Goal: Transaction & Acquisition: Book appointment/travel/reservation

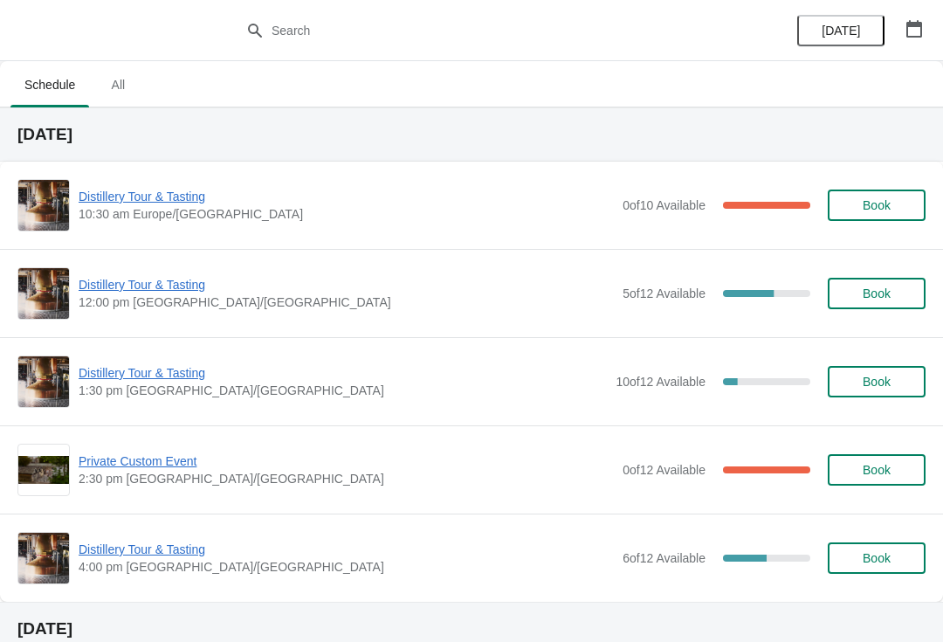
click at [159, 181] on div "Distillery Tour & Tasting 10:30 am Europe/London 0 of 10 Available 100 % Book" at bounding box center [471, 205] width 909 height 52
click at [152, 196] on span "Distillery Tour & Tasting" at bounding box center [346, 196] width 535 height 17
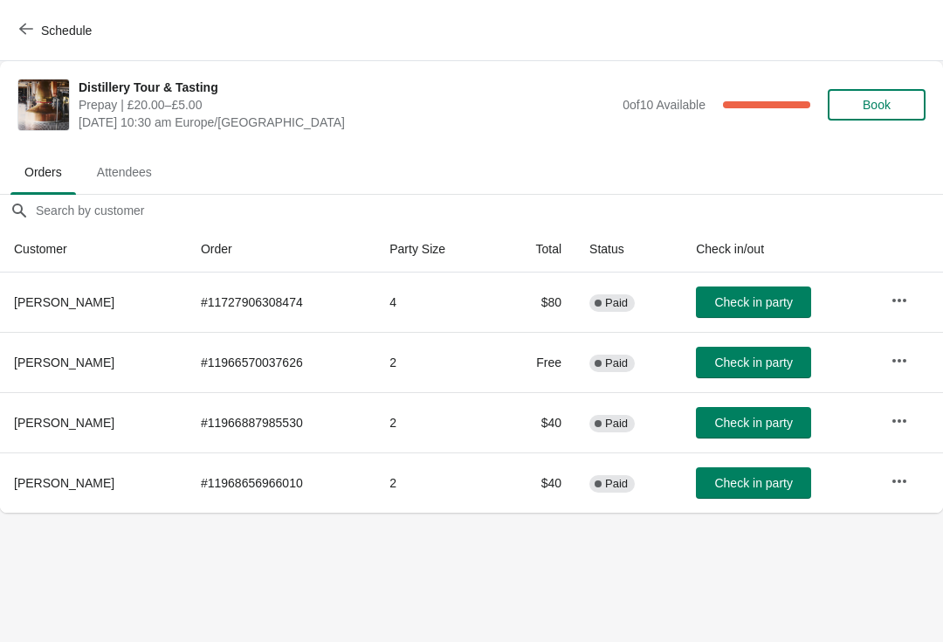
click at [765, 484] on span "Check in party" at bounding box center [754, 483] width 78 height 14
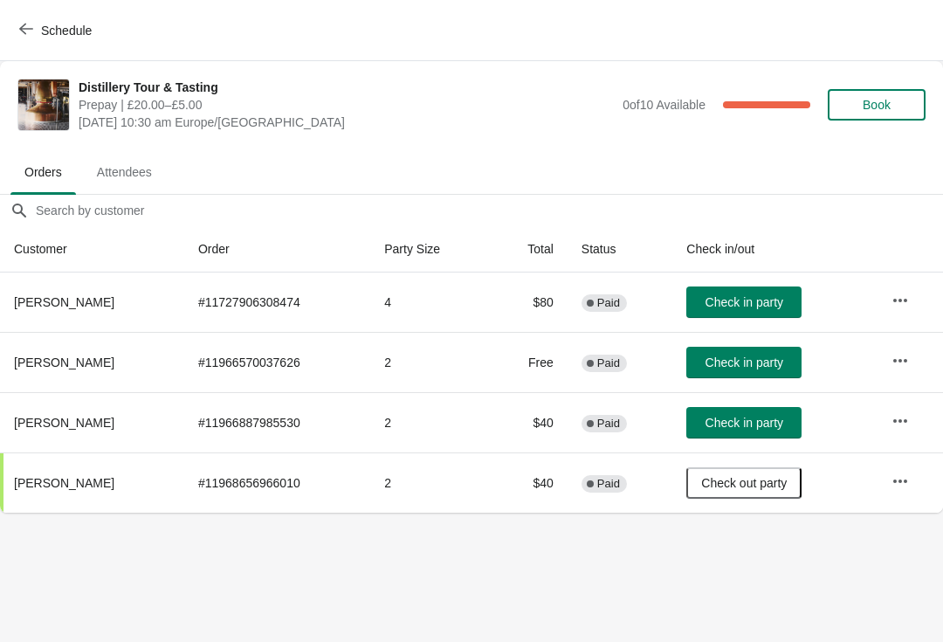
click at [747, 425] on span "Check in party" at bounding box center [745, 423] width 78 height 14
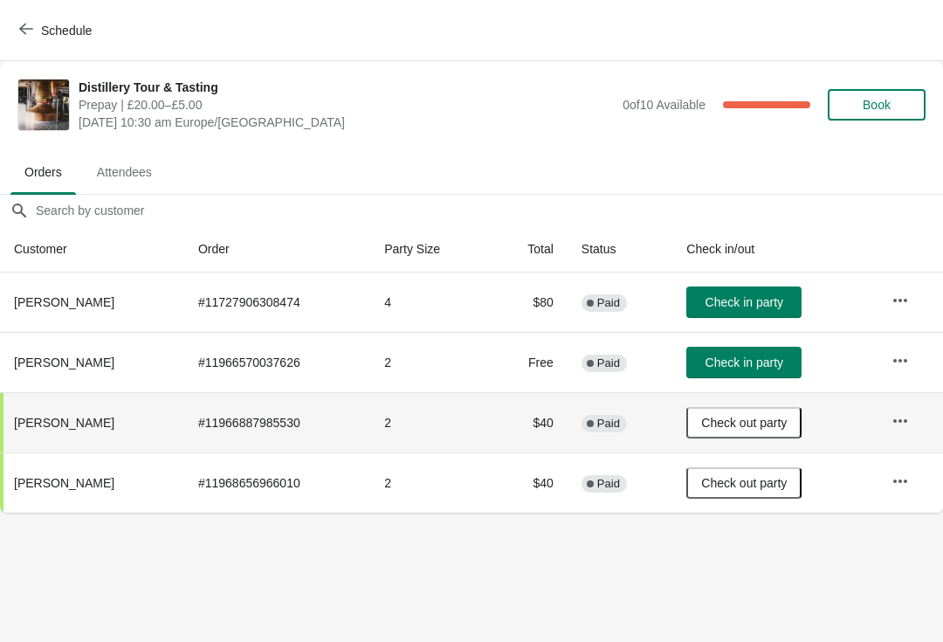
click at [18, 24] on button "Schedule" at bounding box center [57, 30] width 97 height 31
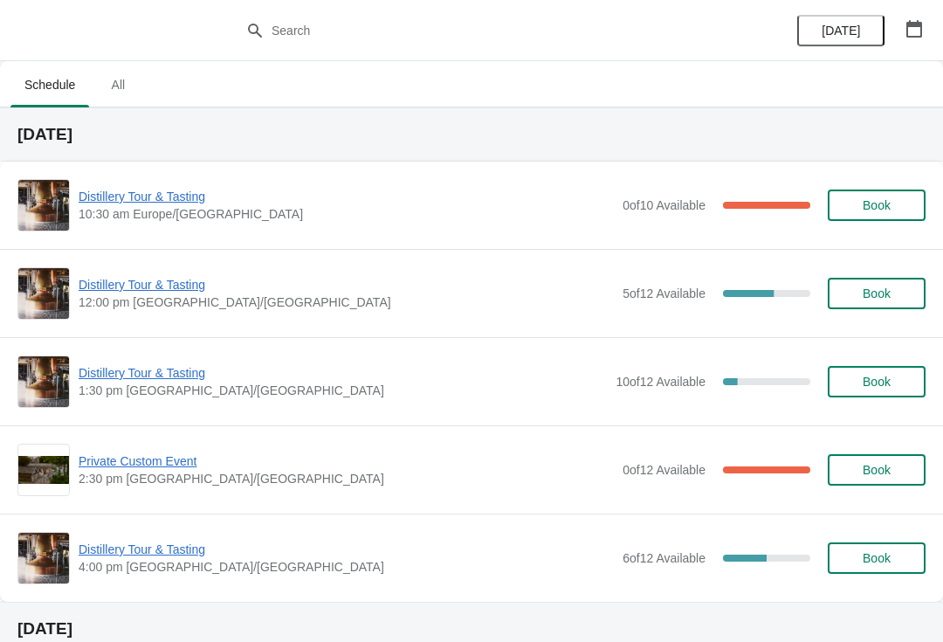
click at [149, 290] on span "Distillery Tour & Tasting" at bounding box center [346, 284] width 535 height 17
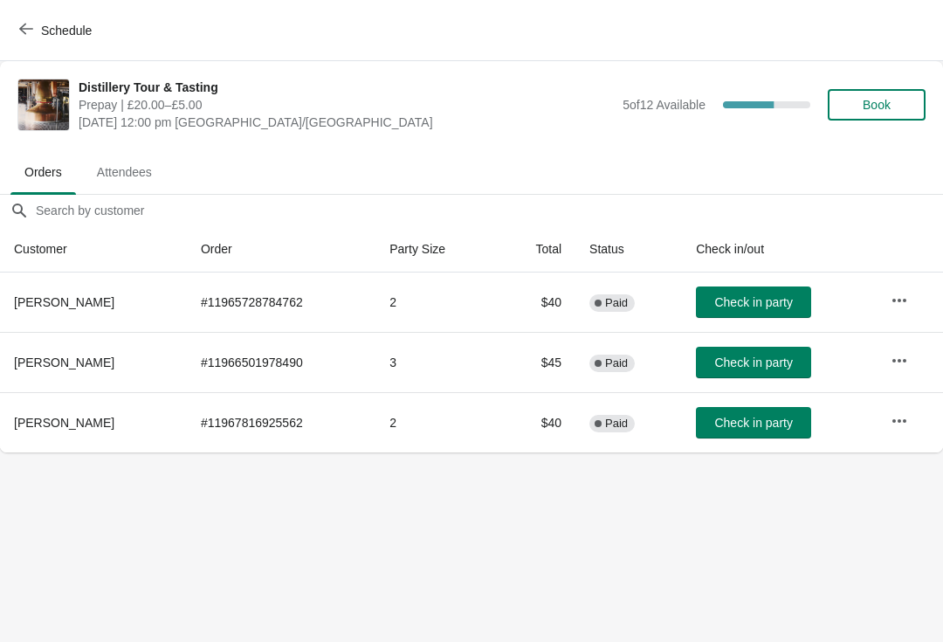
click at [10, 35] on button "Schedule" at bounding box center [57, 30] width 97 height 31
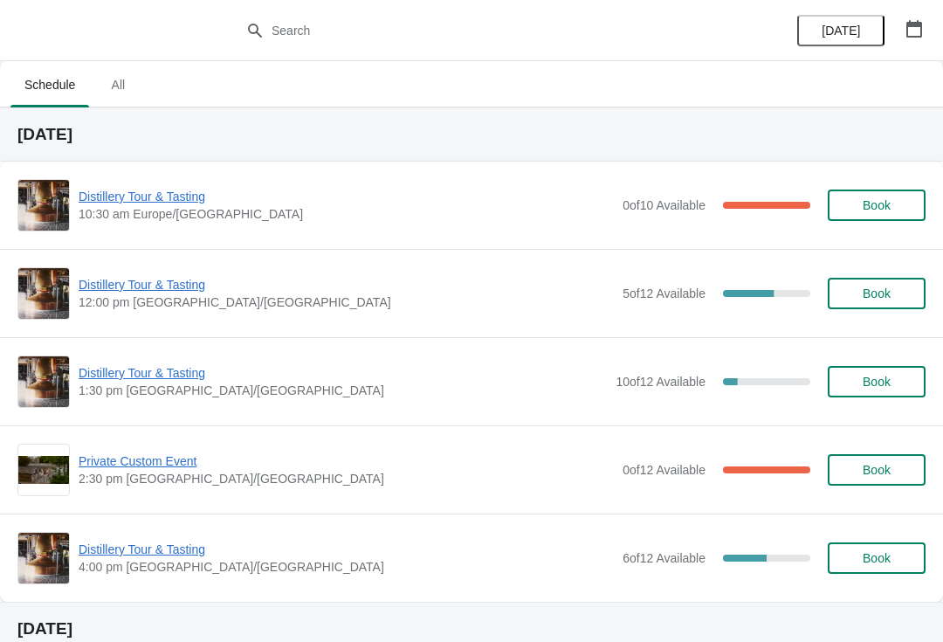
click at [151, 195] on span "Distillery Tour & Tasting" at bounding box center [346, 196] width 535 height 17
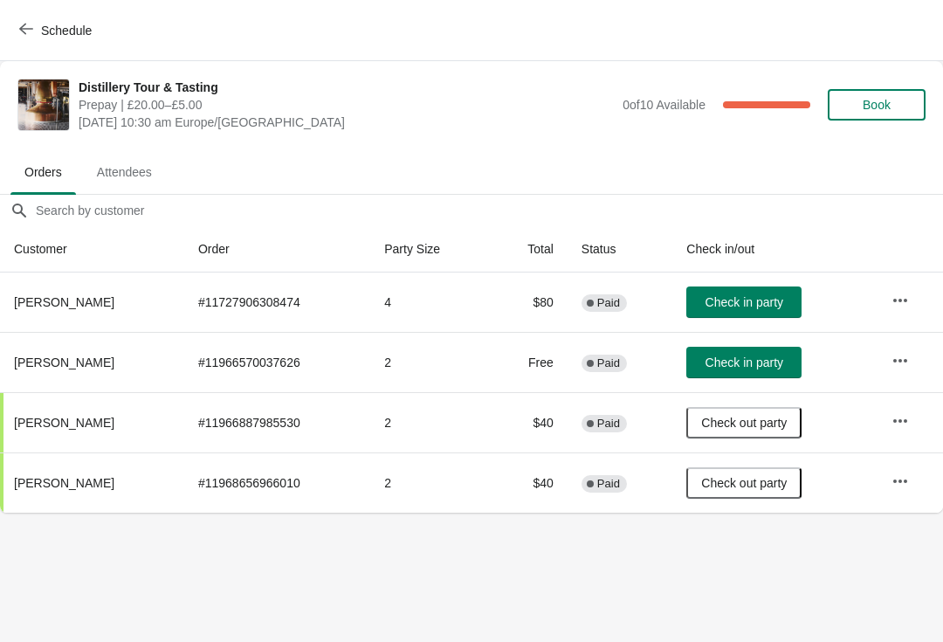
click at [726, 301] on span "Check in party" at bounding box center [745, 302] width 78 height 14
click at [911, 357] on button "button" at bounding box center [900, 360] width 31 height 31
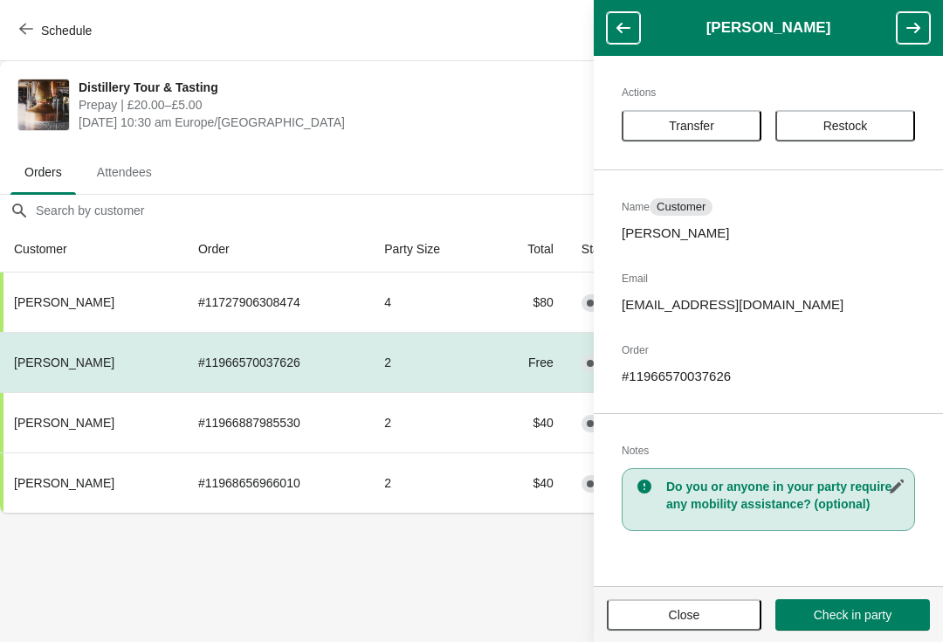
click at [438, 572] on body "Schedule Distillery Tour & Tasting Prepay | £20.00–£5.00 Friday, August 15, 202…" at bounding box center [471, 321] width 943 height 642
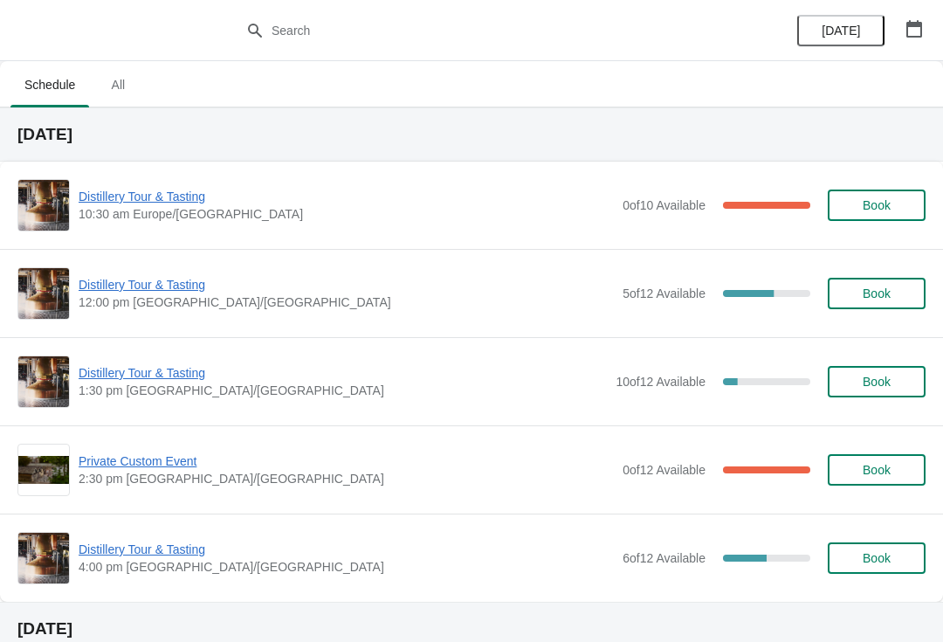
click at [868, 28] on span "[DATE]" at bounding box center [841, 31] width 56 height 14
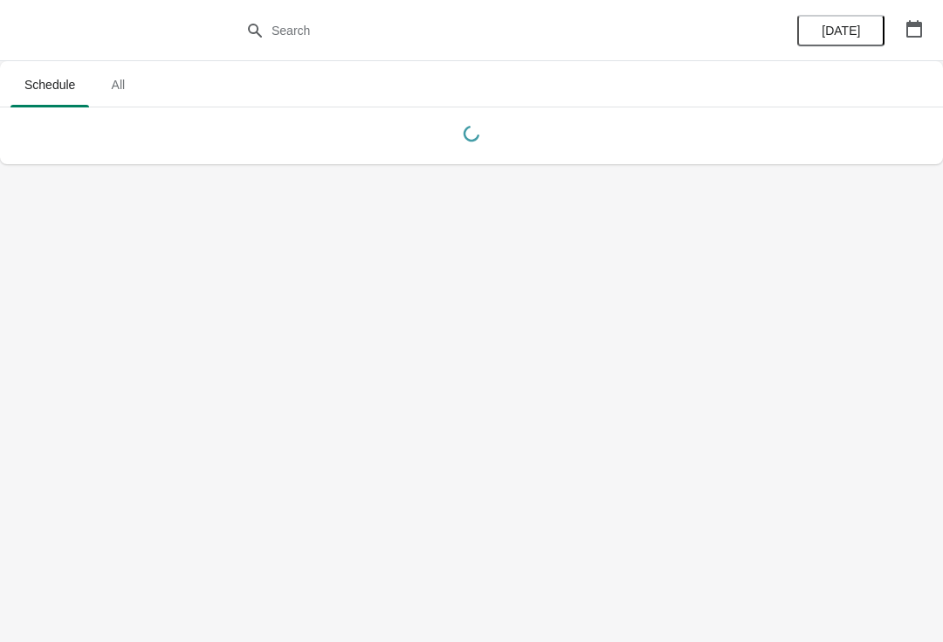
click at [929, 24] on button "button" at bounding box center [914, 28] width 31 height 31
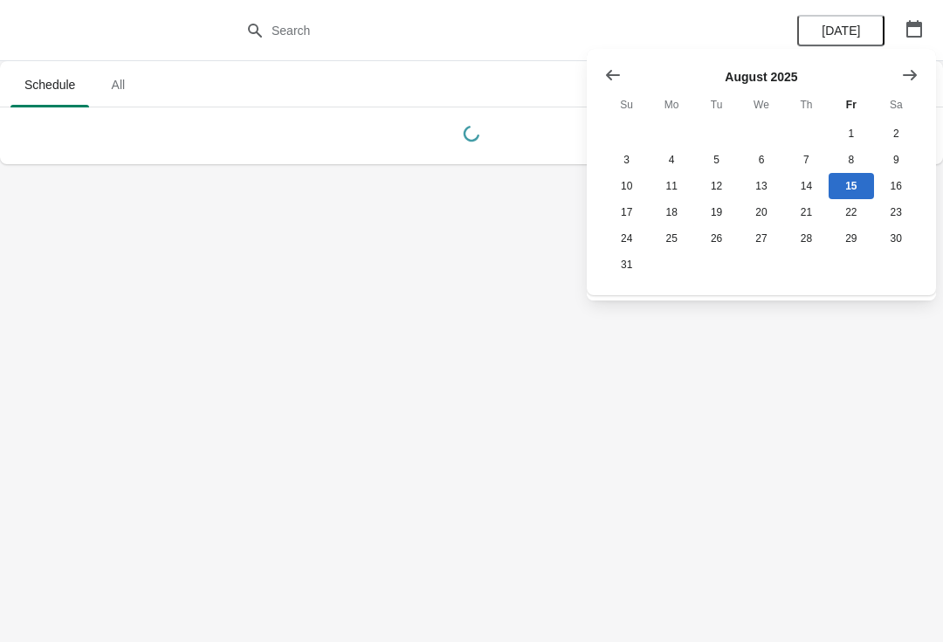
click at [917, 30] on icon "button" at bounding box center [914, 28] width 17 height 17
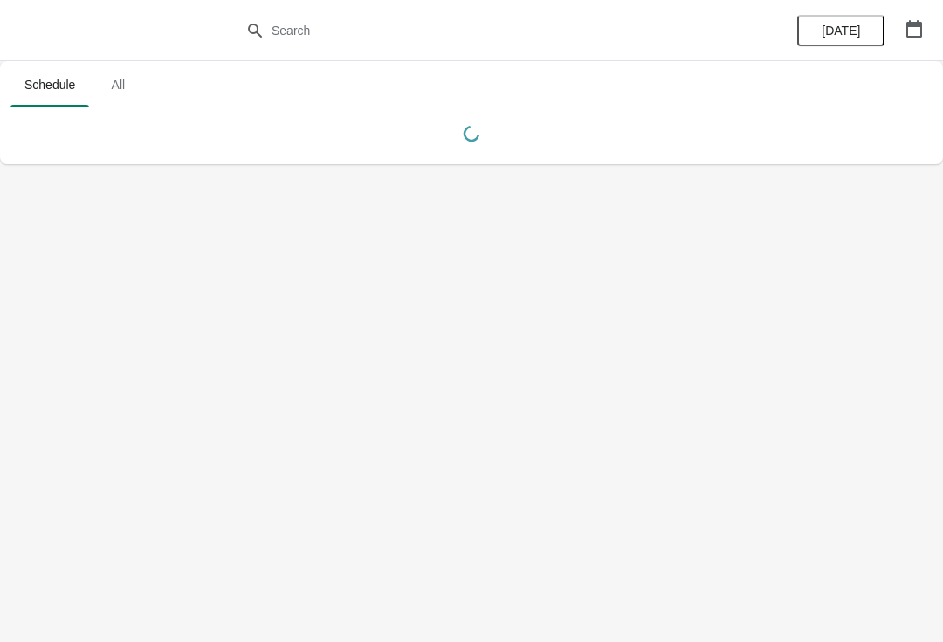
click at [915, 36] on icon "button" at bounding box center [915, 28] width 16 height 17
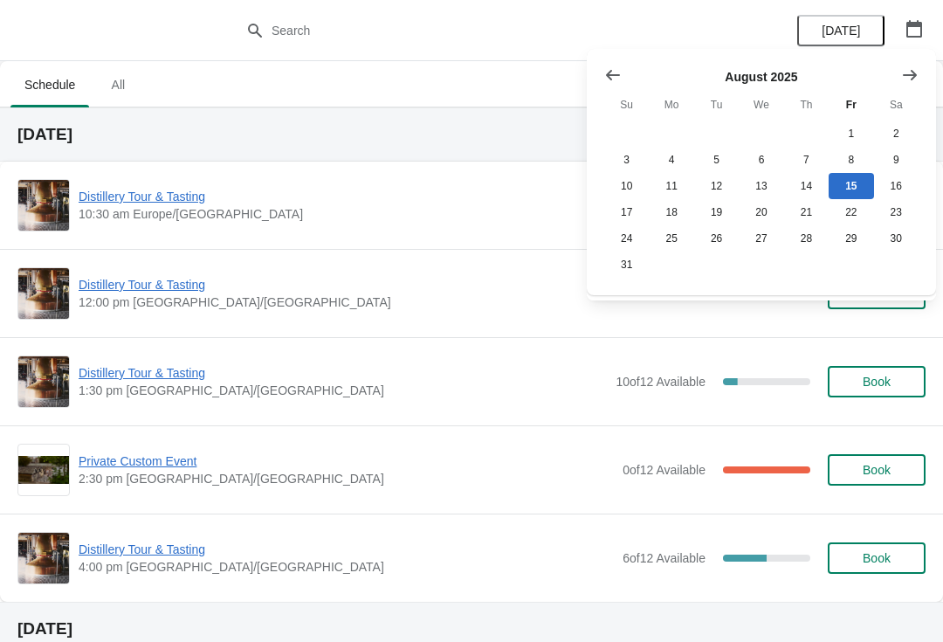
click at [907, 79] on icon "Show next month, September 2025" at bounding box center [910, 74] width 17 height 17
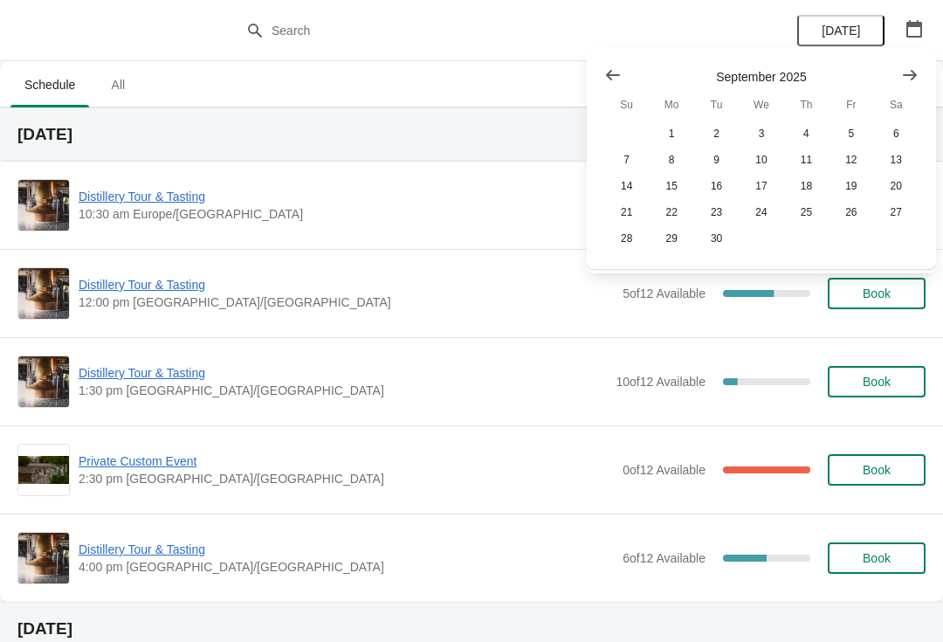
click at [610, 74] on icon "Show previous month, August 2025" at bounding box center [613, 75] width 14 height 10
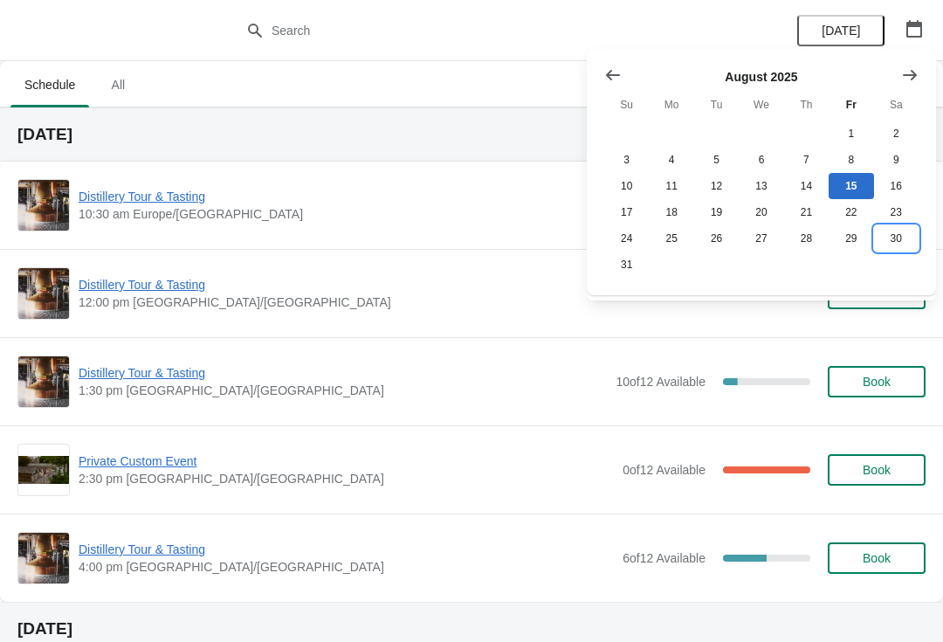
click at [897, 234] on button "30" at bounding box center [896, 238] width 45 height 26
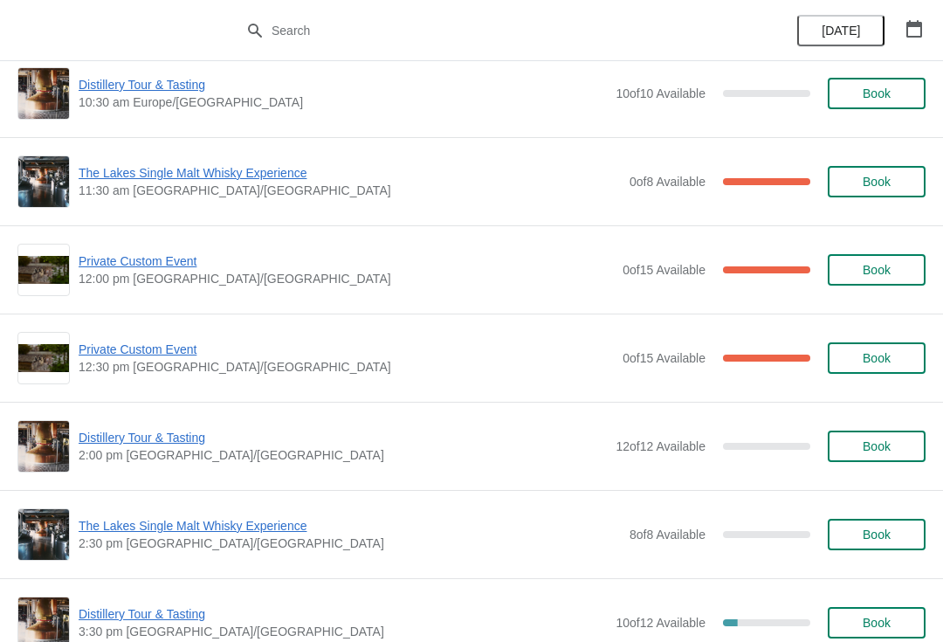
scroll to position [111, 0]
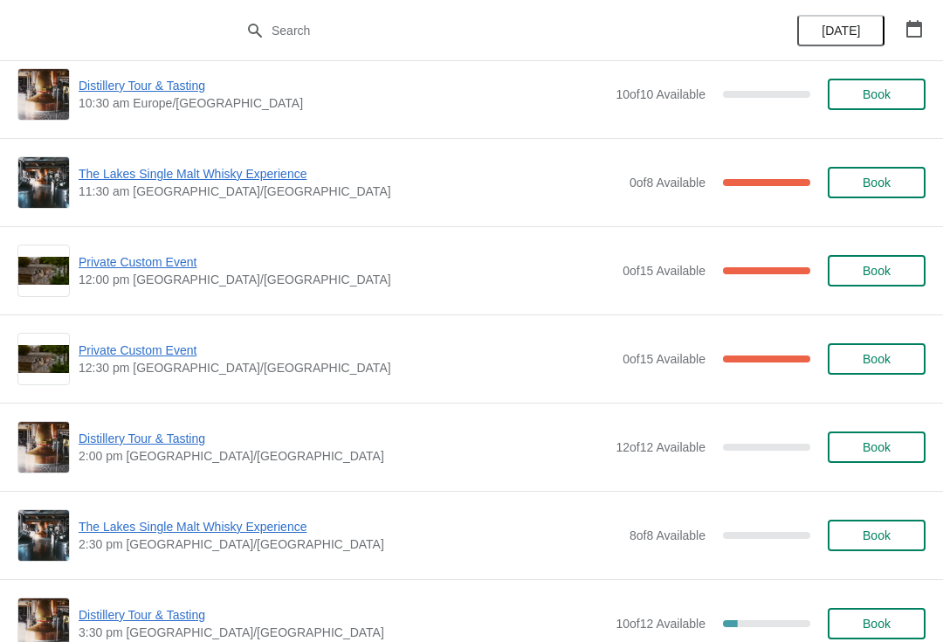
click at [186, 176] on span "The Lakes Single Malt Whisky Experience" at bounding box center [350, 173] width 542 height 17
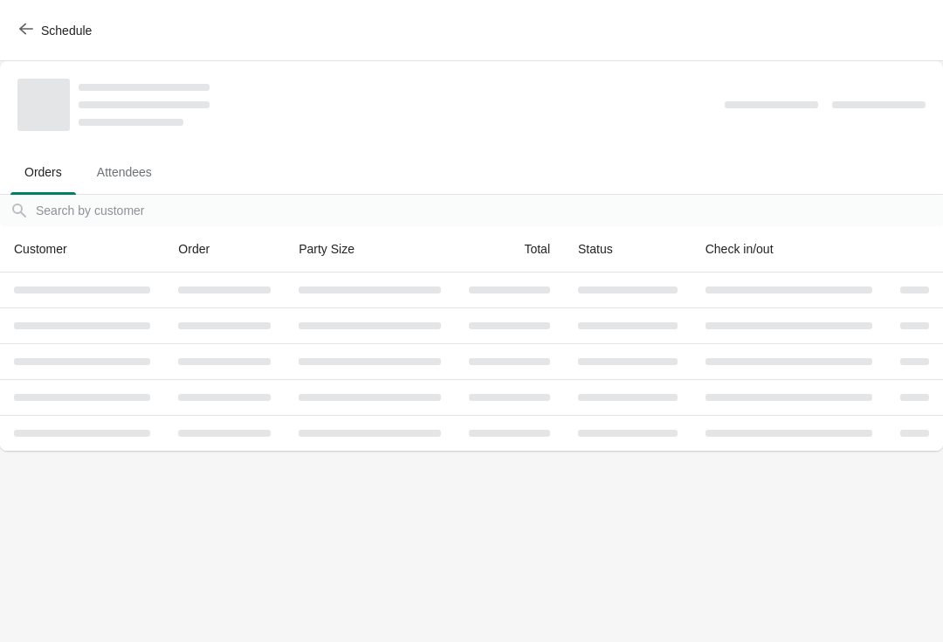
scroll to position [0, 0]
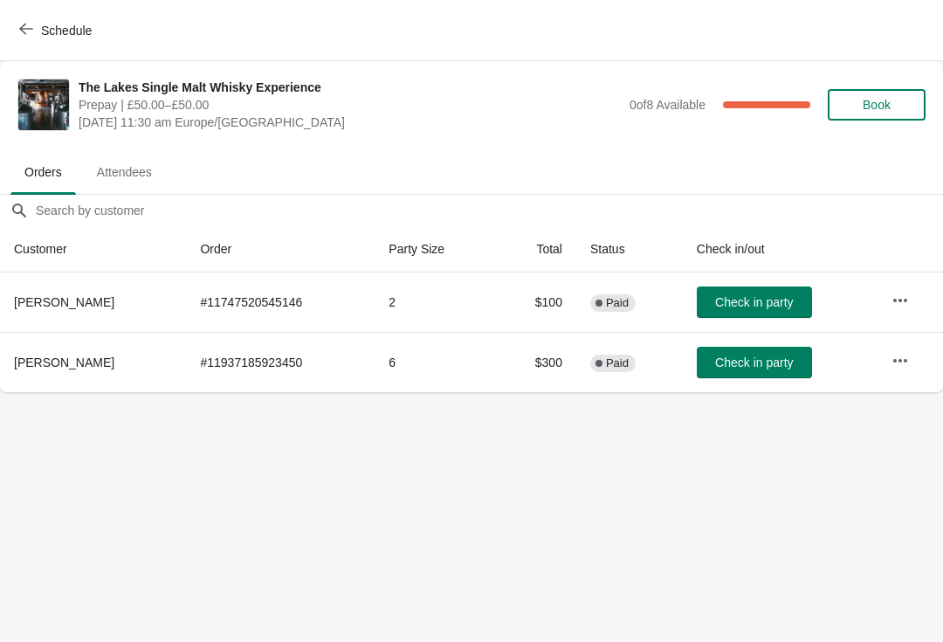
click at [886, 98] on span "Book" at bounding box center [877, 105] width 28 height 14
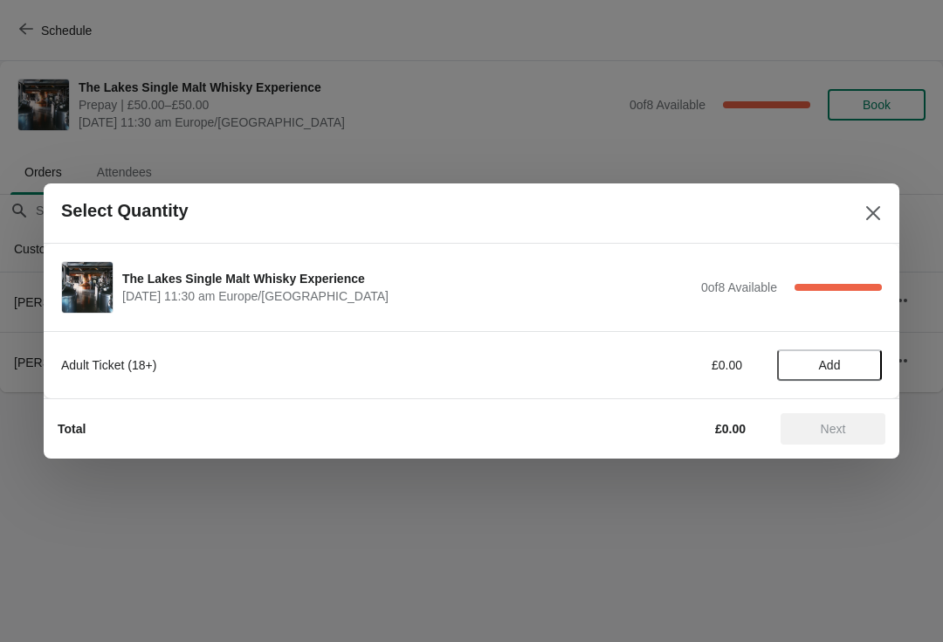
click at [839, 363] on span "Add" at bounding box center [830, 365] width 22 height 14
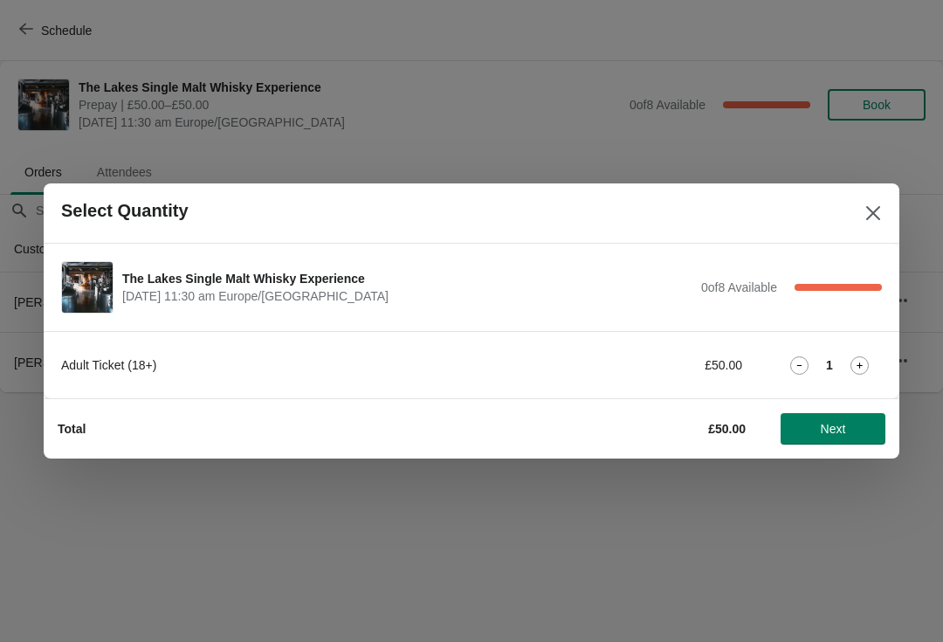
click at [839, 435] on span "Next" at bounding box center [833, 429] width 25 height 14
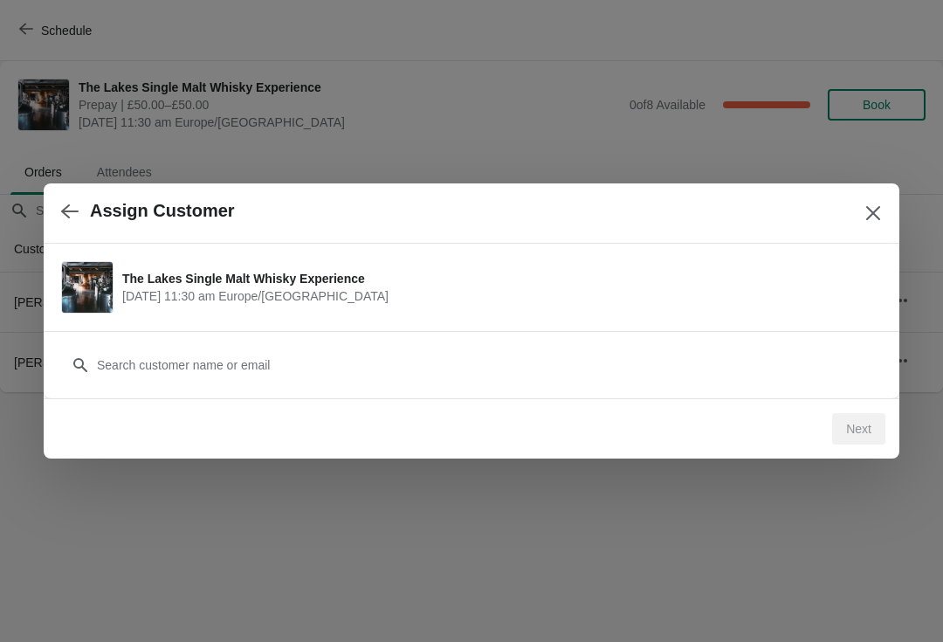
click at [199, 344] on div "Customer" at bounding box center [471, 356] width 821 height 49
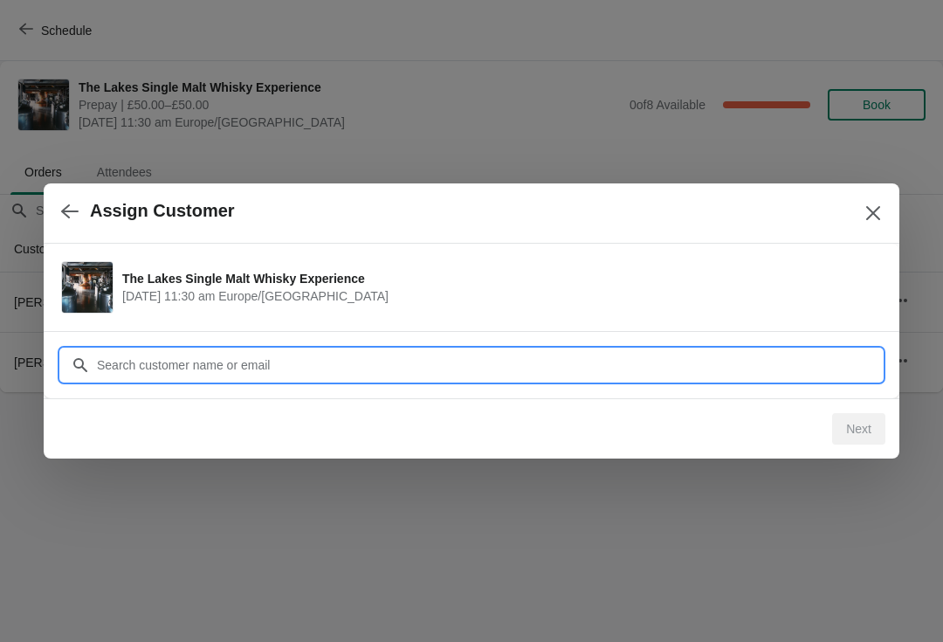
click at [158, 365] on input "Customer" at bounding box center [489, 364] width 786 height 31
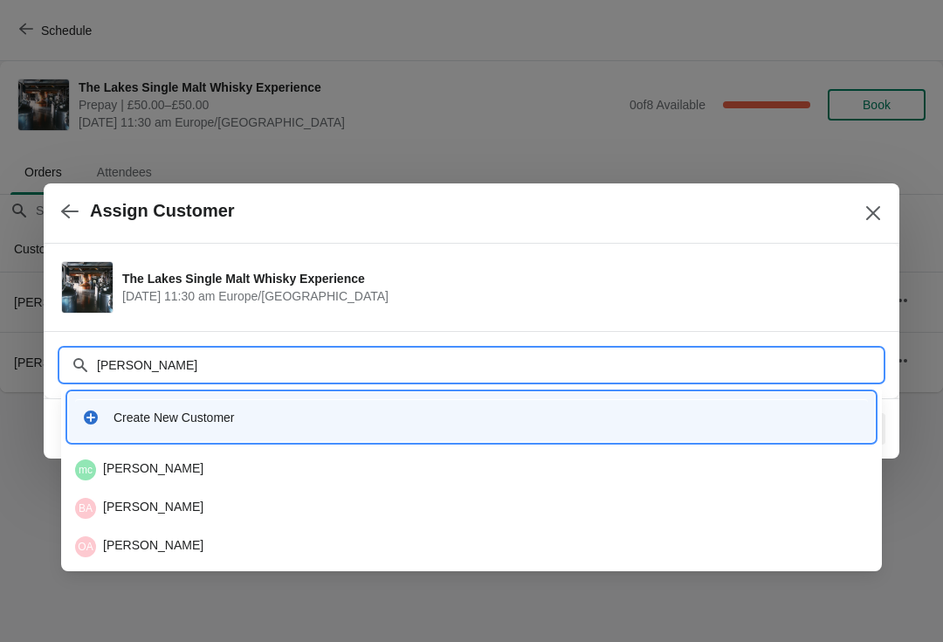
click at [100, 364] on input "Ashton" at bounding box center [489, 364] width 786 height 31
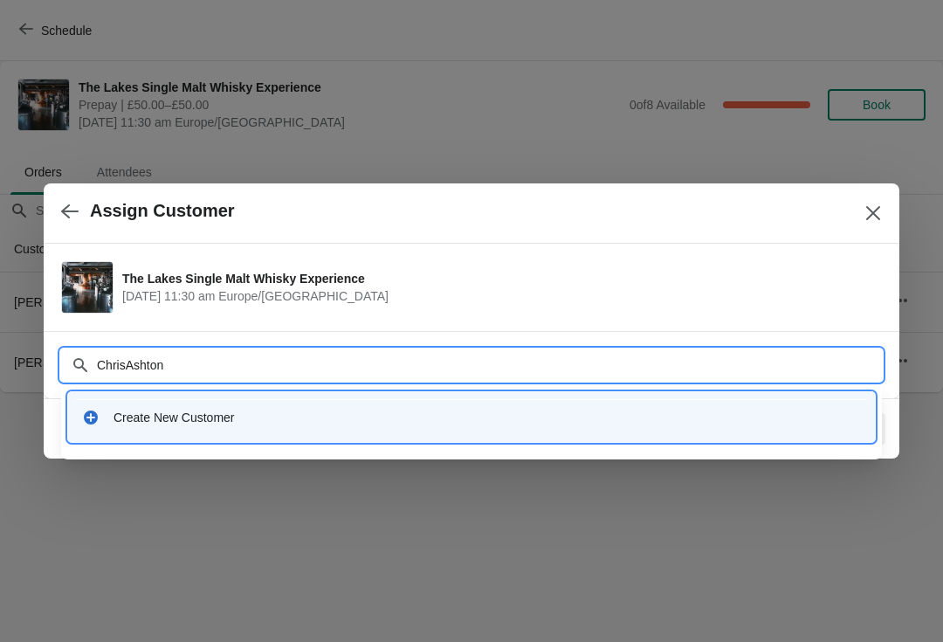
type input "Chris Ashton"
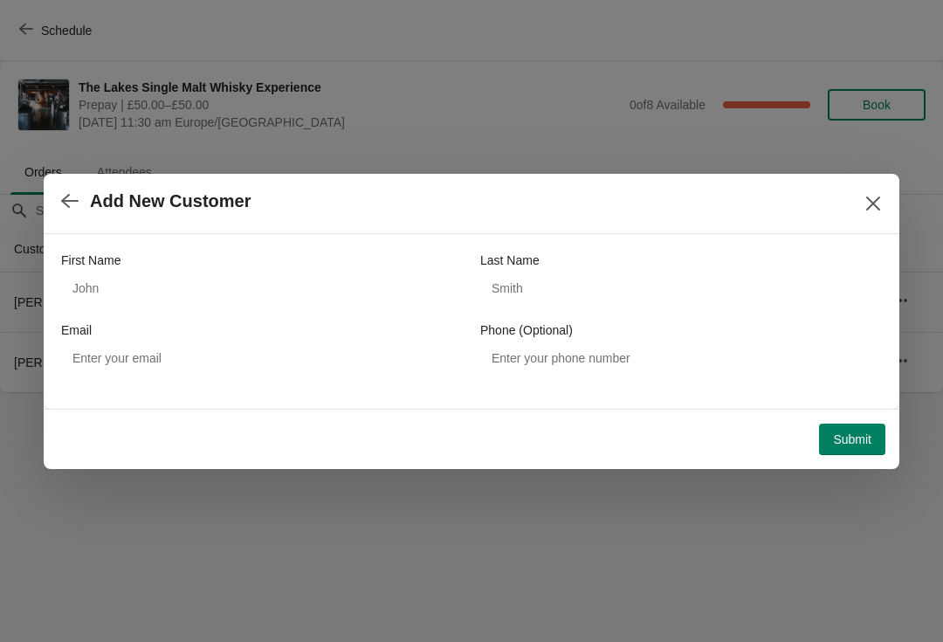
click at [869, 212] on button "Close" at bounding box center [873, 203] width 31 height 31
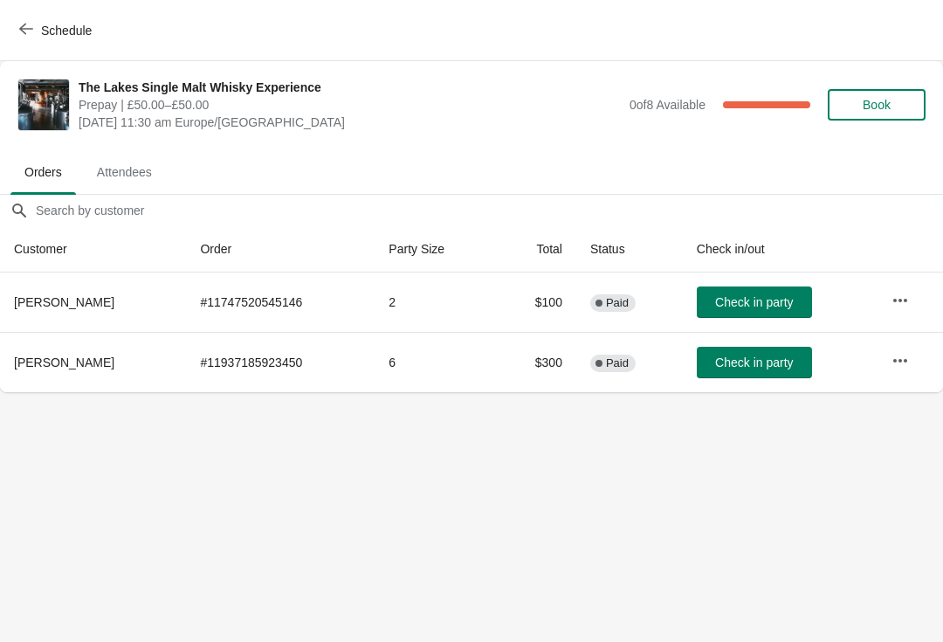
click at [895, 99] on span "Book" at bounding box center [877, 105] width 66 height 14
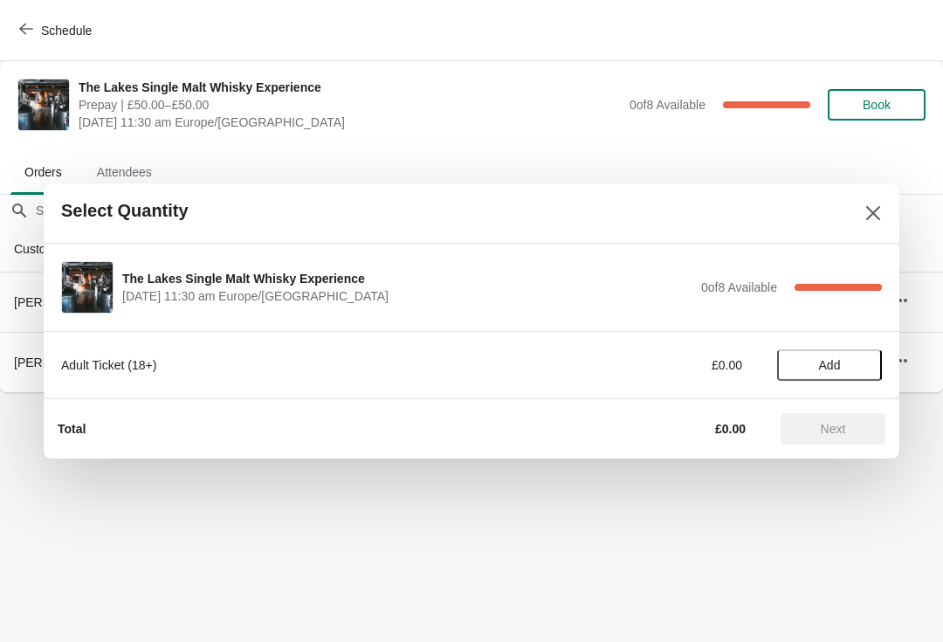
click at [829, 364] on span "Add" at bounding box center [830, 365] width 22 height 14
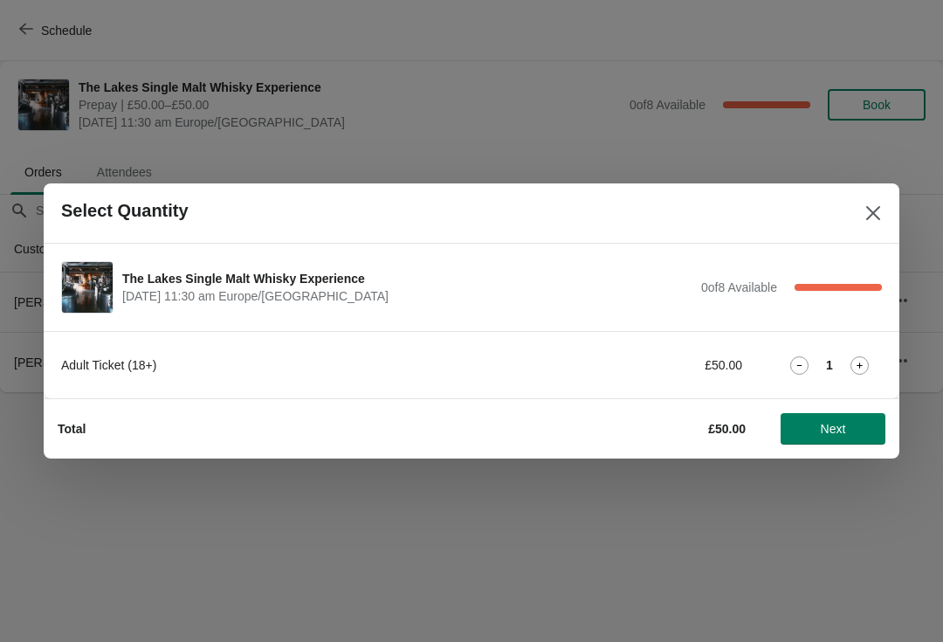
click at [839, 429] on span "Next" at bounding box center [833, 429] width 25 height 14
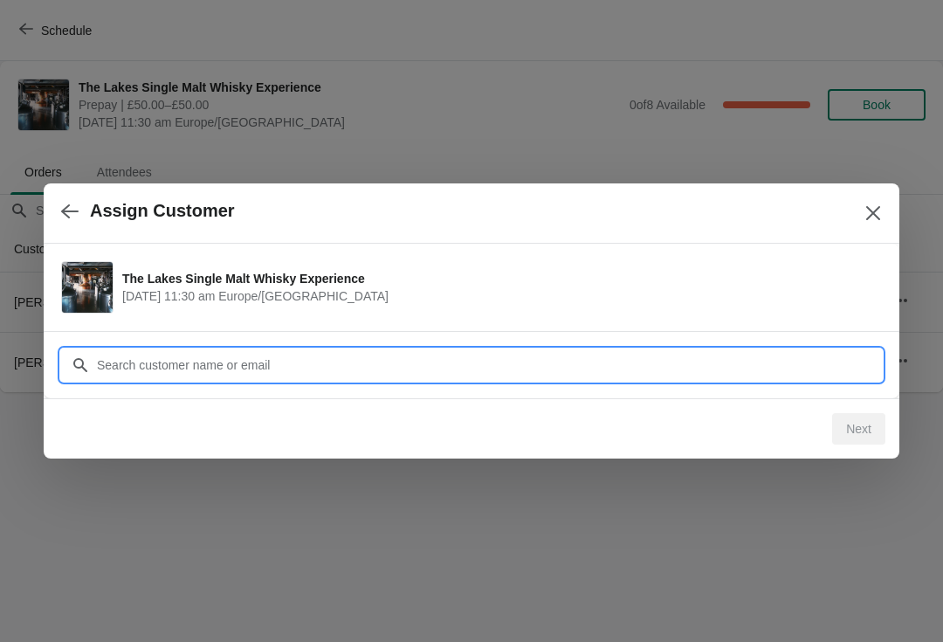
click at [125, 364] on input "Customer" at bounding box center [489, 364] width 786 height 31
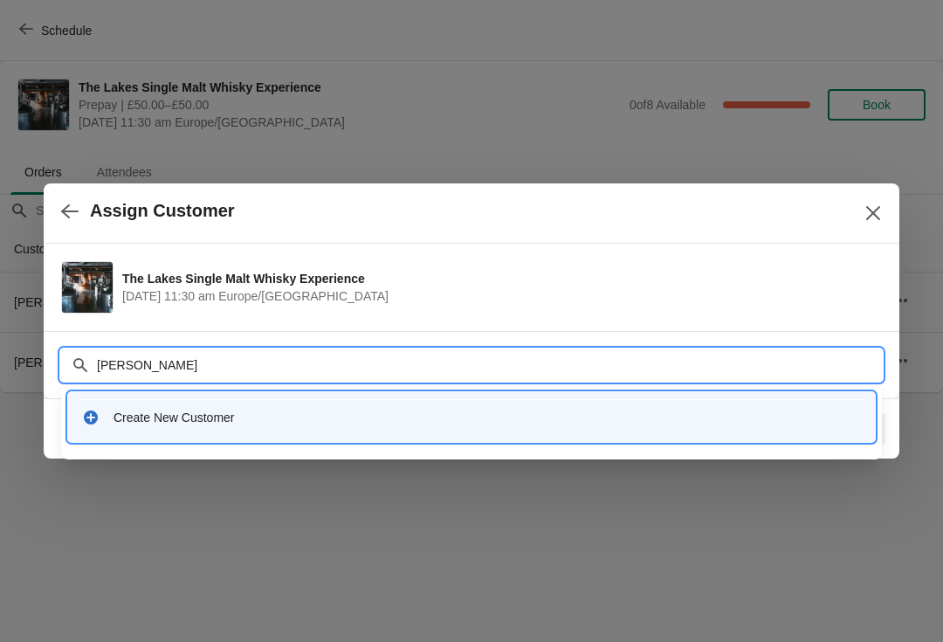
click at [111, 362] on input "Chris Ashton" at bounding box center [489, 364] width 786 height 31
type input "Chris Ashton"
click at [870, 208] on icon "Close" at bounding box center [873, 212] width 17 height 17
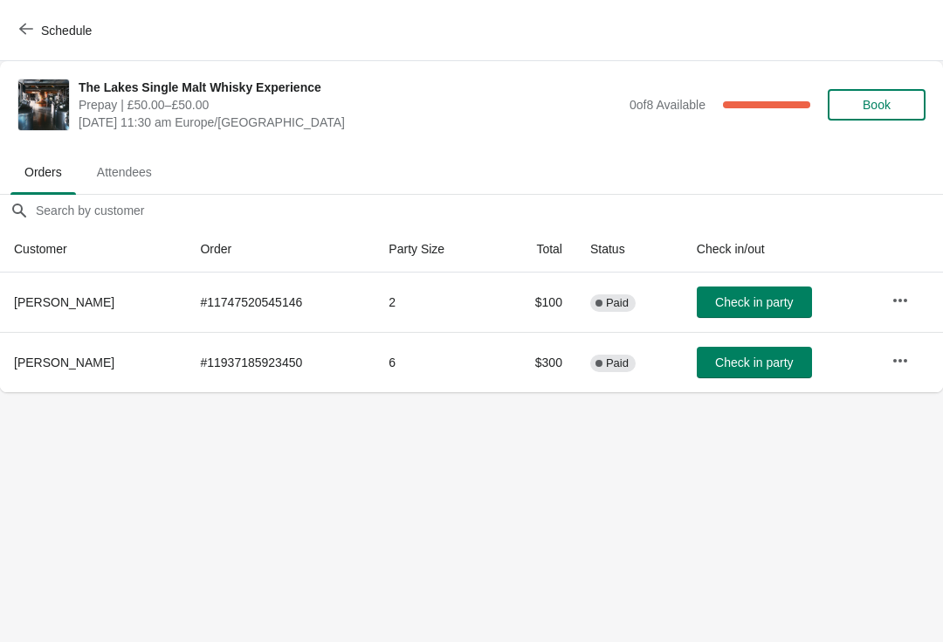
click at [925, 347] on td at bounding box center [911, 362] width 66 height 60
click at [914, 363] on button "button" at bounding box center [900, 360] width 31 height 31
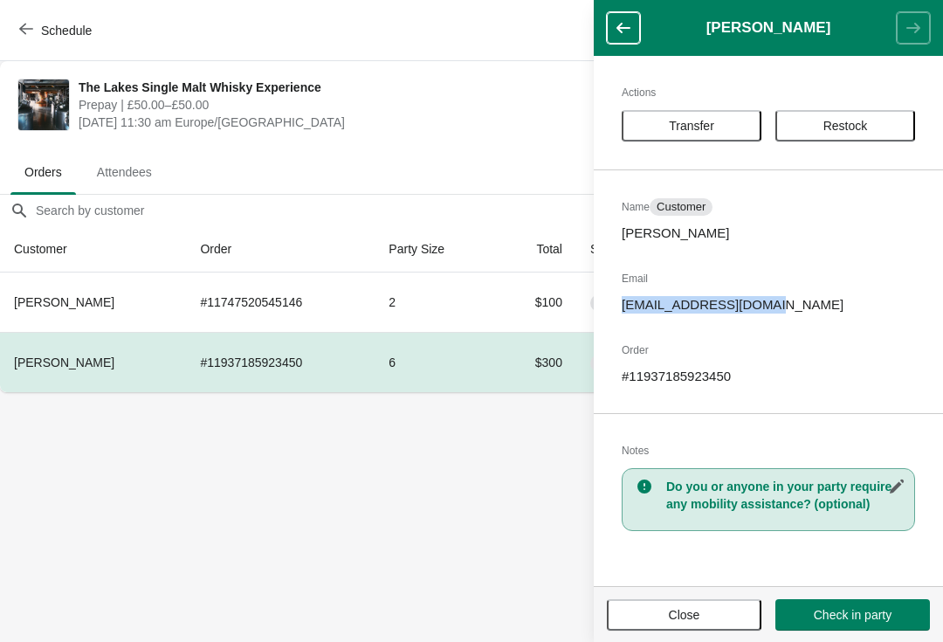
copy p "ceashton@snerpton.net"
click at [31, 24] on icon "button" at bounding box center [26, 29] width 14 height 14
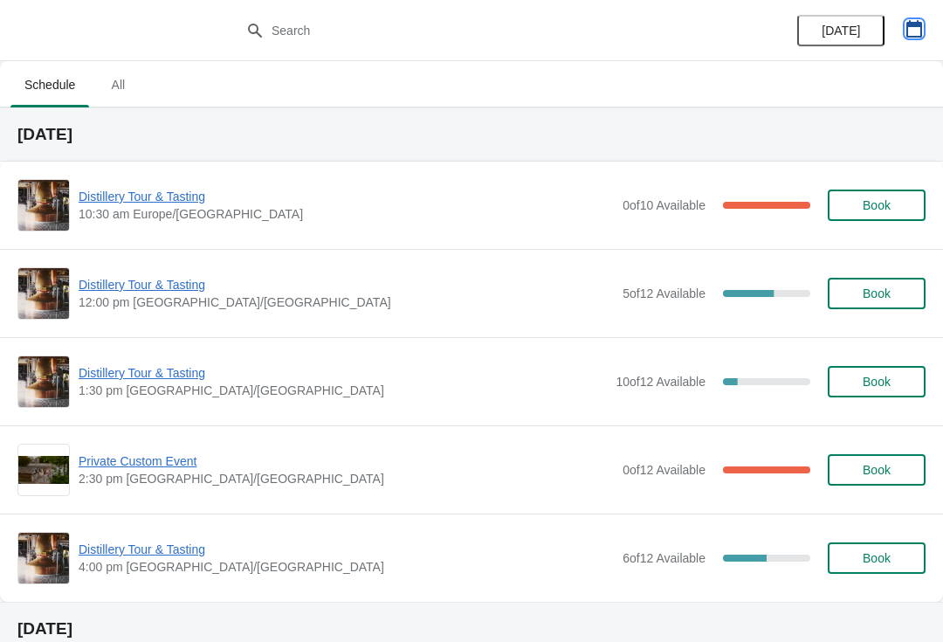
click at [918, 24] on icon "button" at bounding box center [915, 28] width 16 height 17
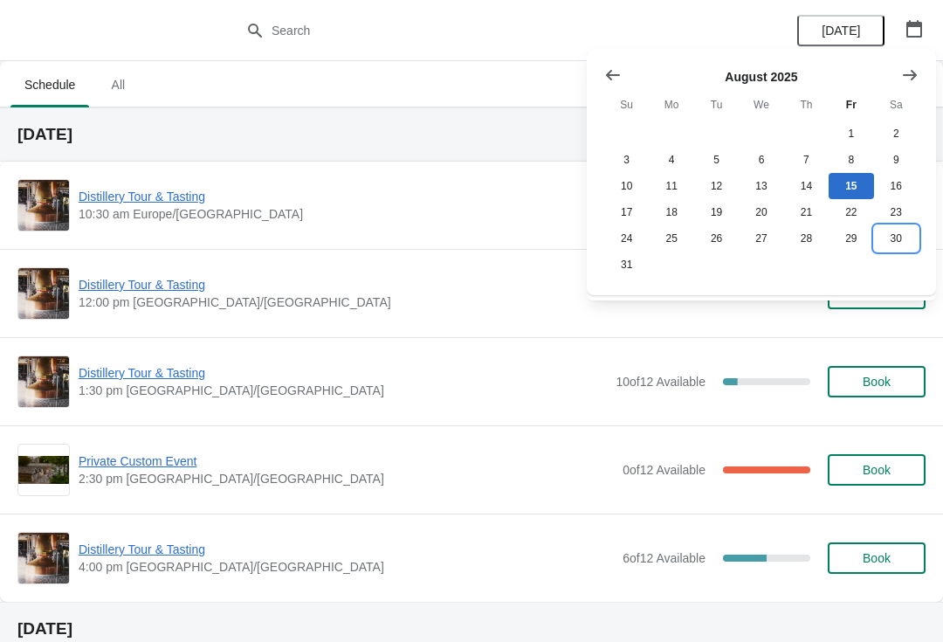
click at [892, 246] on button "30" at bounding box center [896, 238] width 45 height 26
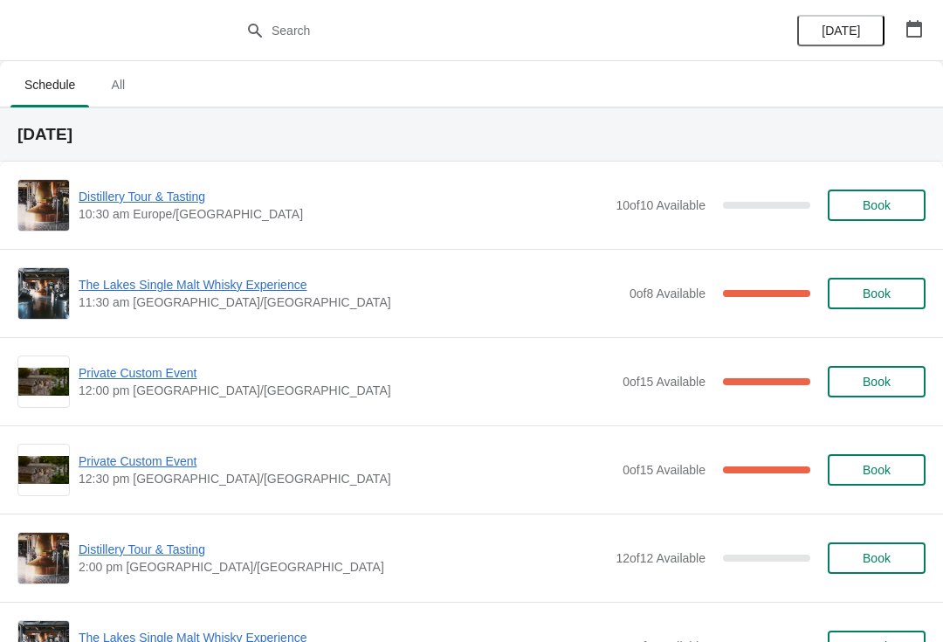
click at [159, 291] on span "The Lakes Single Malt Whisky Experience" at bounding box center [350, 284] width 542 height 17
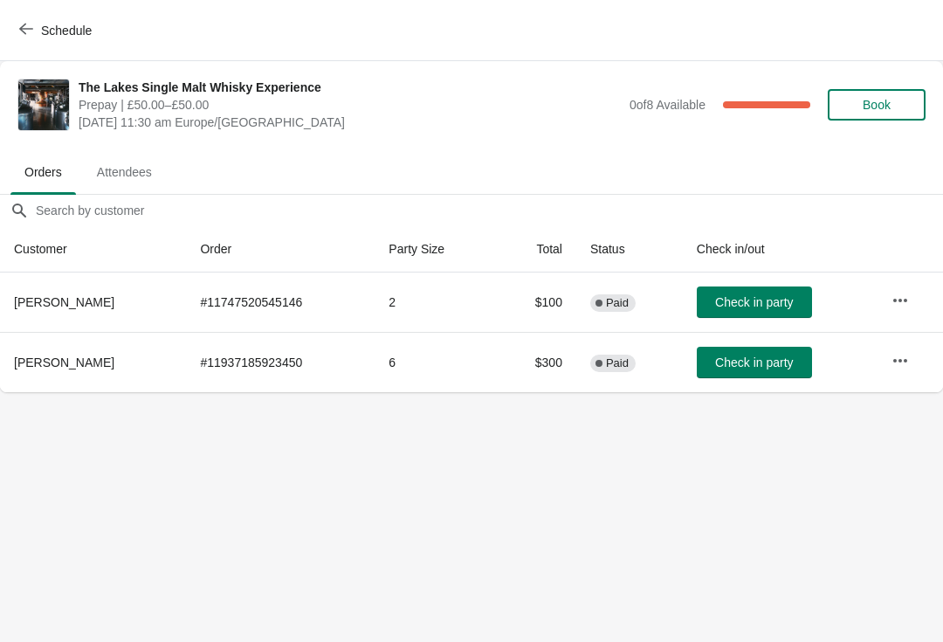
click at [881, 93] on button "Book" at bounding box center [877, 104] width 98 height 31
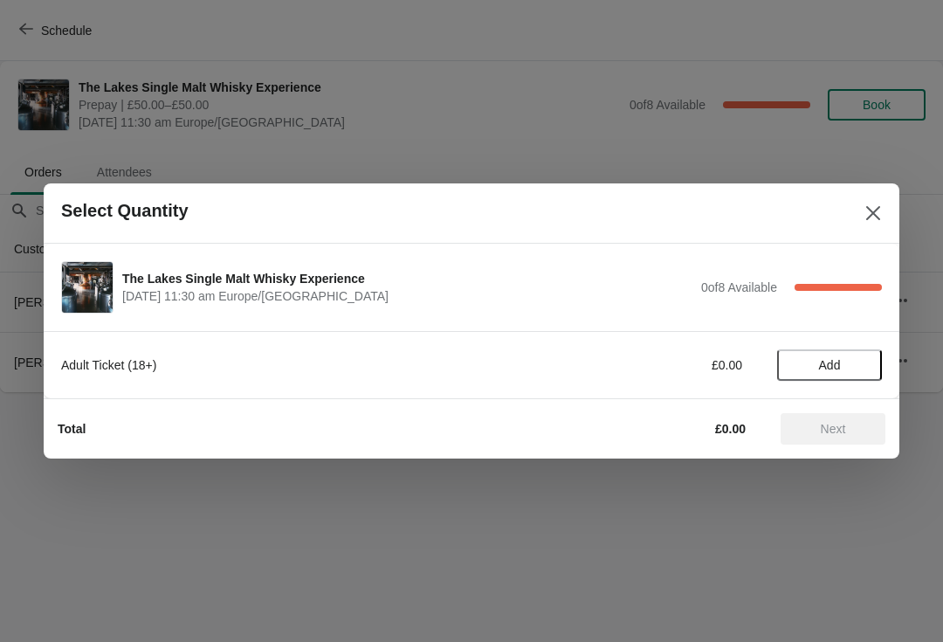
click at [847, 363] on span "Add" at bounding box center [829, 365] width 73 height 14
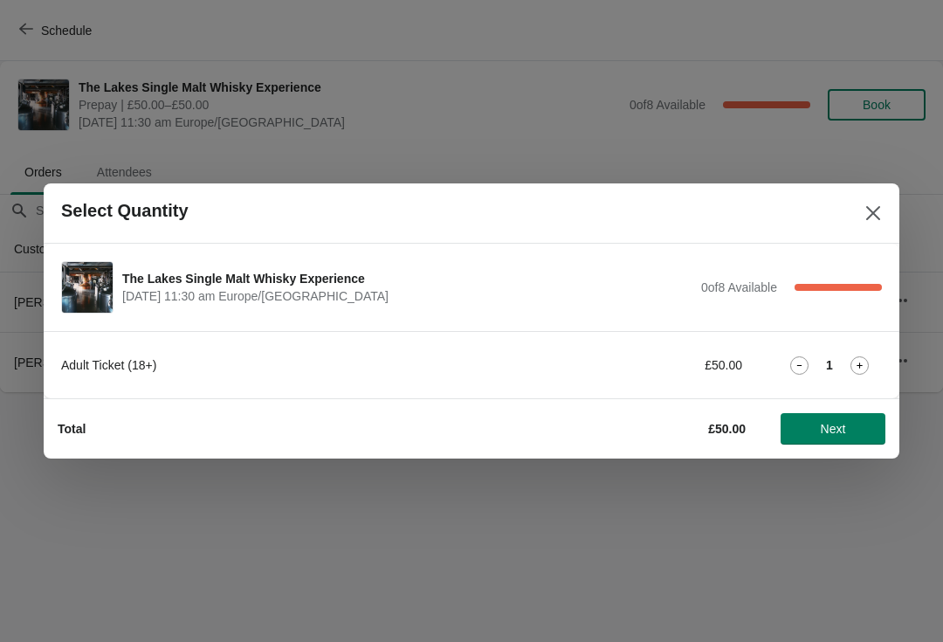
click at [836, 439] on button "Next" at bounding box center [833, 428] width 105 height 31
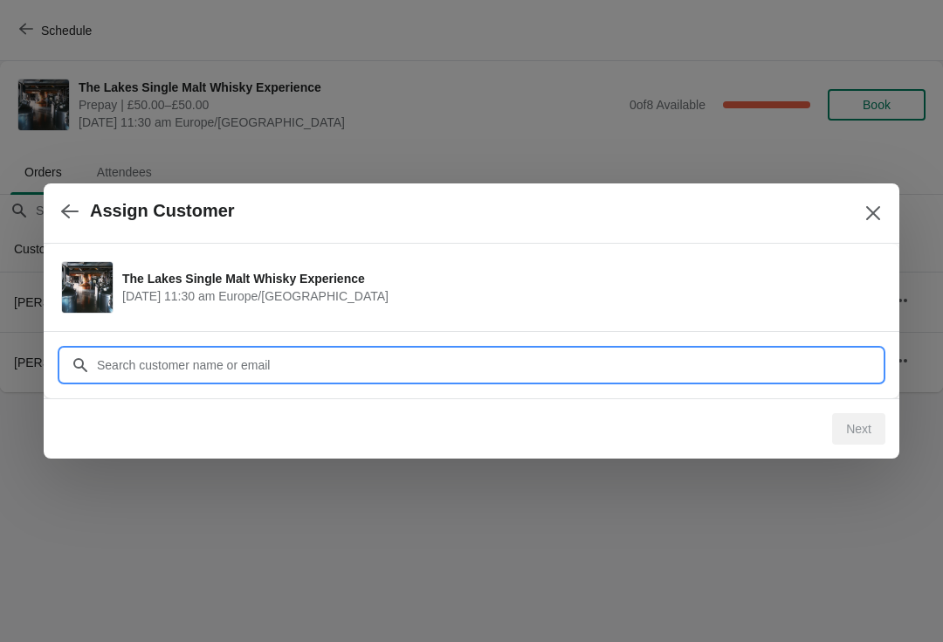
click at [136, 371] on input "Customer" at bounding box center [489, 364] width 786 height 31
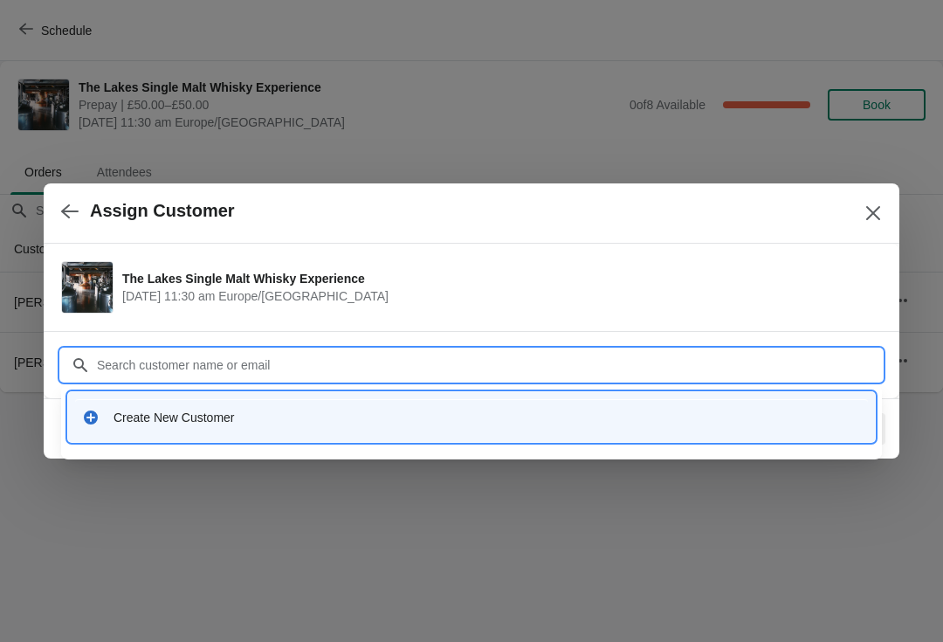
paste input "ceashton@snerpton.net"
type input "ceashton@snerpton.net"
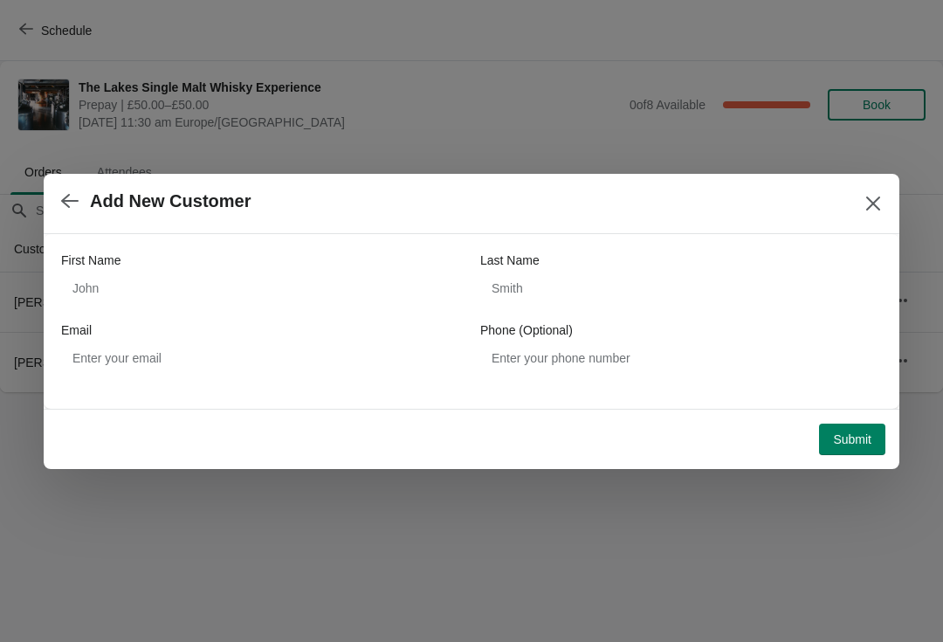
click at [884, 190] on button "Close" at bounding box center [873, 203] width 31 height 31
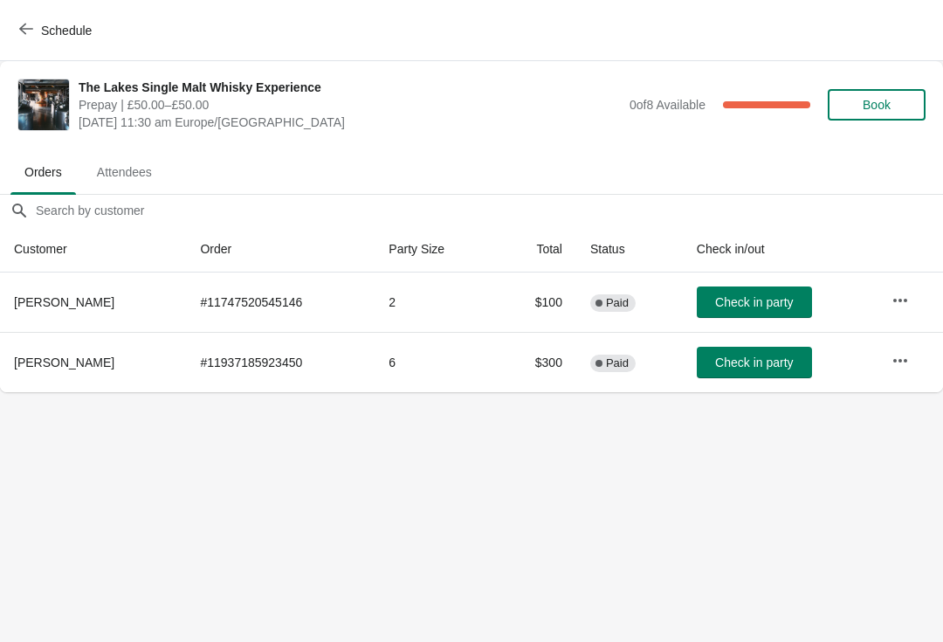
click at [44, 349] on th "Chris Ashton" at bounding box center [93, 362] width 186 height 60
click at [883, 117] on button "Book" at bounding box center [877, 104] width 98 height 31
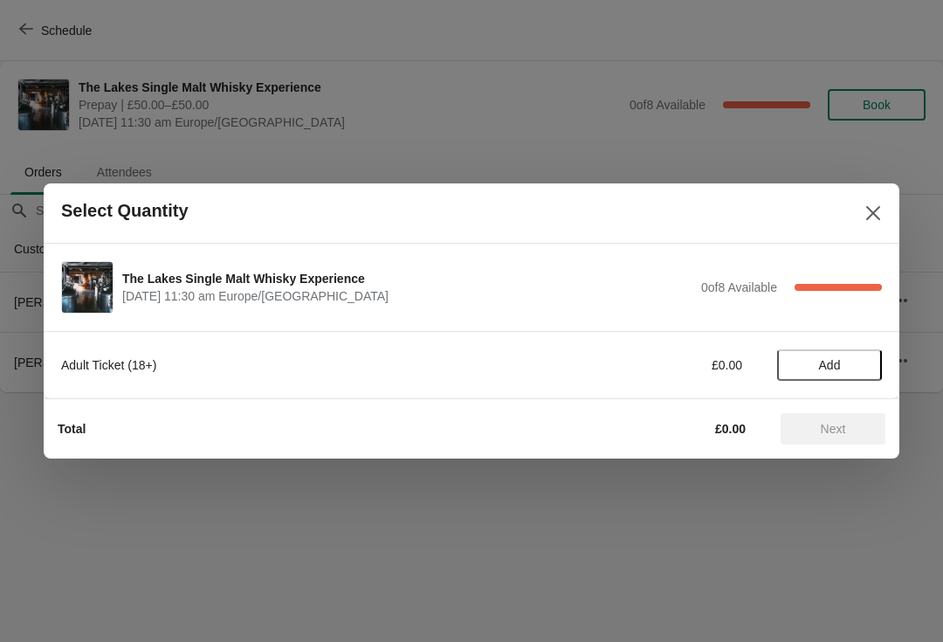
click at [860, 342] on div "Adult Ticket (18+) £0.00 Add" at bounding box center [471, 356] width 821 height 49
click at [826, 371] on span "Add" at bounding box center [830, 365] width 22 height 14
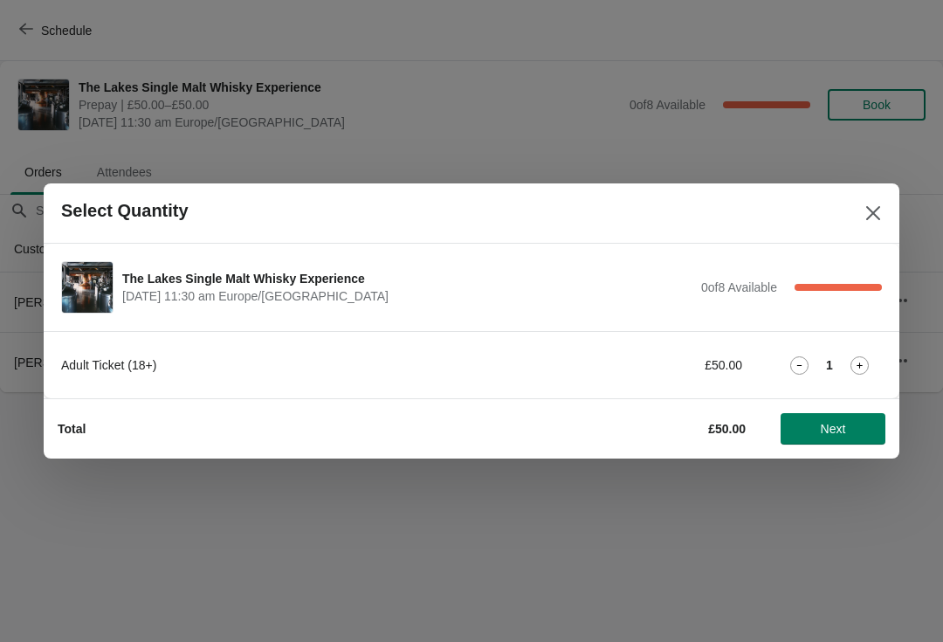
click at [853, 428] on span "Next" at bounding box center [833, 429] width 77 height 14
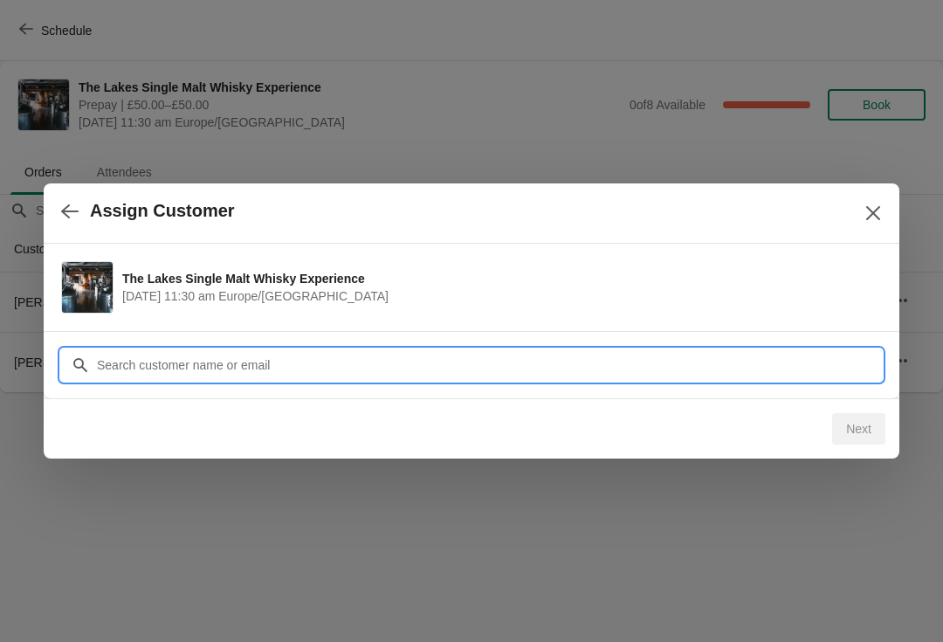
click at [141, 352] on input "Customer" at bounding box center [489, 364] width 786 height 31
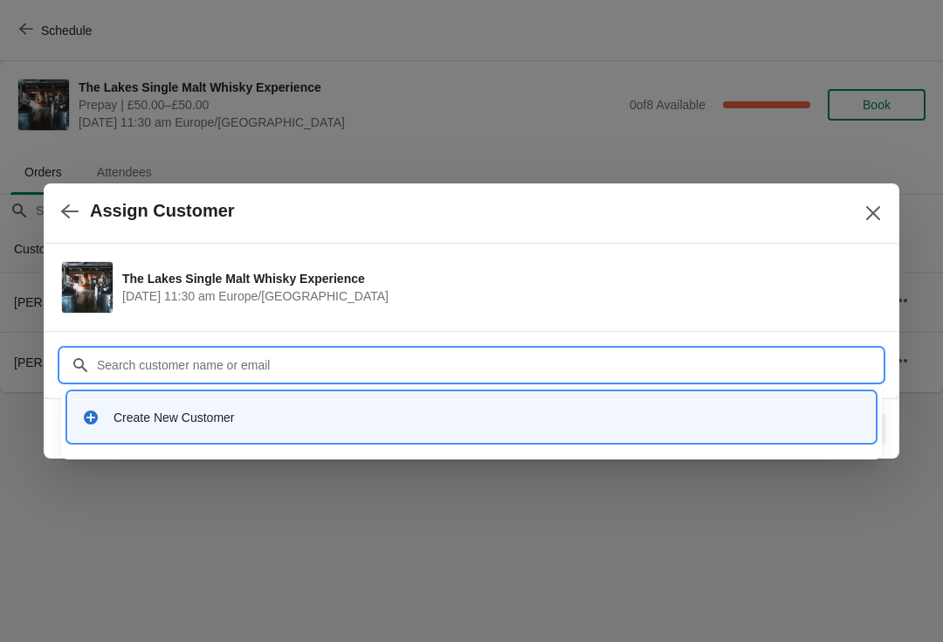
paste input "ceashton@snerpton.net"
type input "ceashton@snerpton.net"
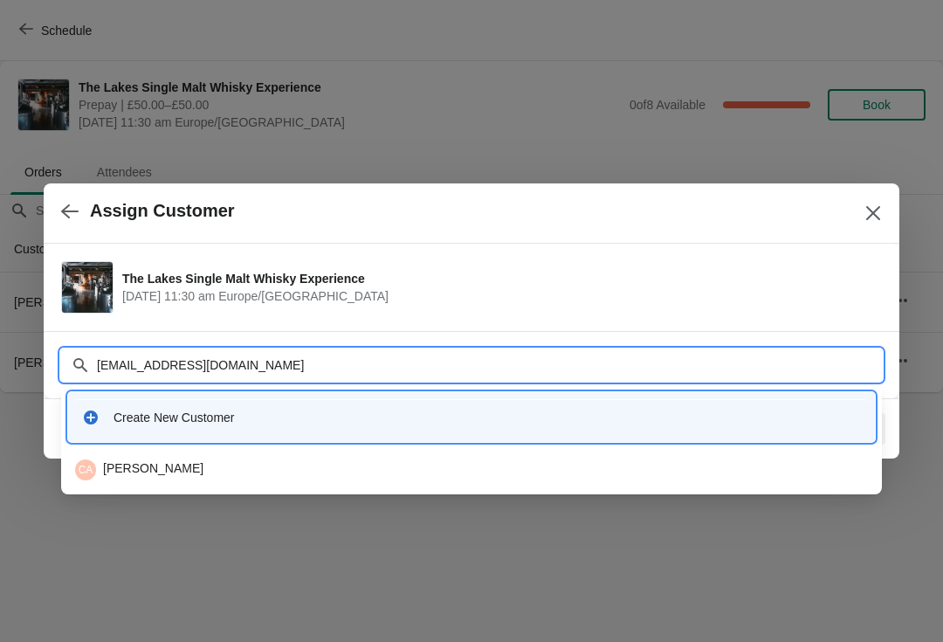
click at [134, 468] on div "CA Chris Ashton" at bounding box center [471, 469] width 793 height 21
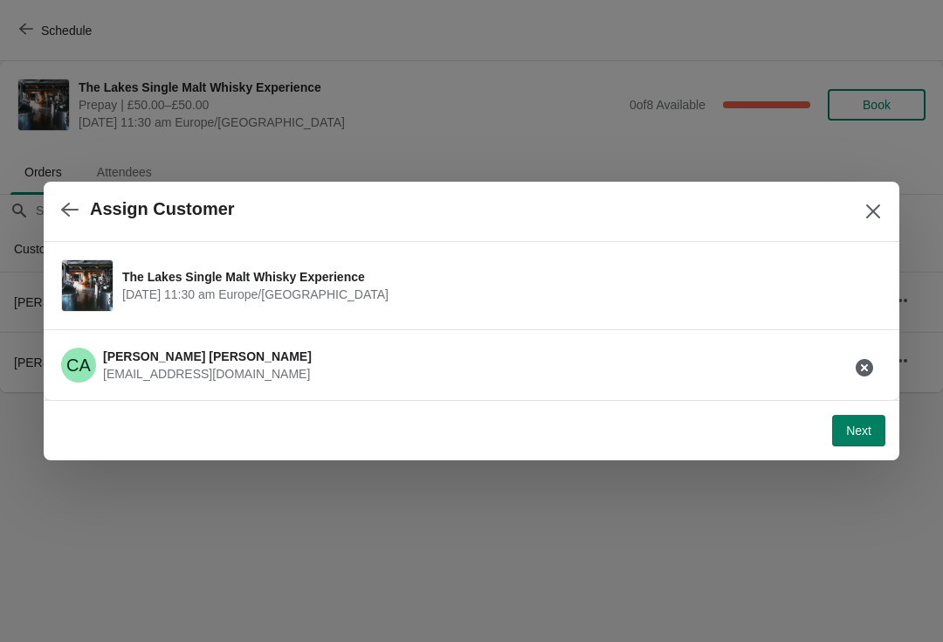
click at [847, 426] on span "Next" at bounding box center [858, 431] width 25 height 14
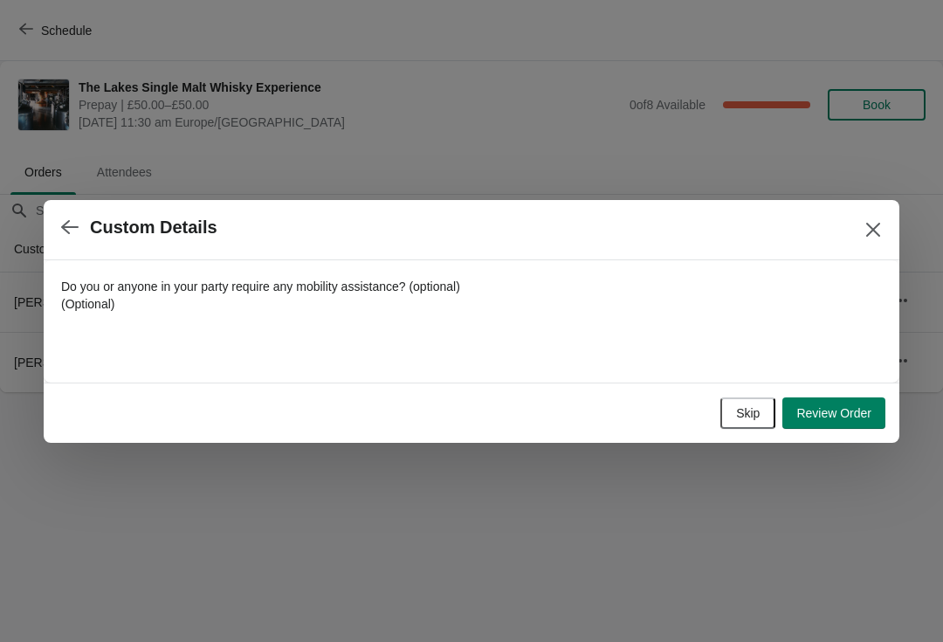
click at [852, 413] on span "Review Order" at bounding box center [834, 413] width 75 height 14
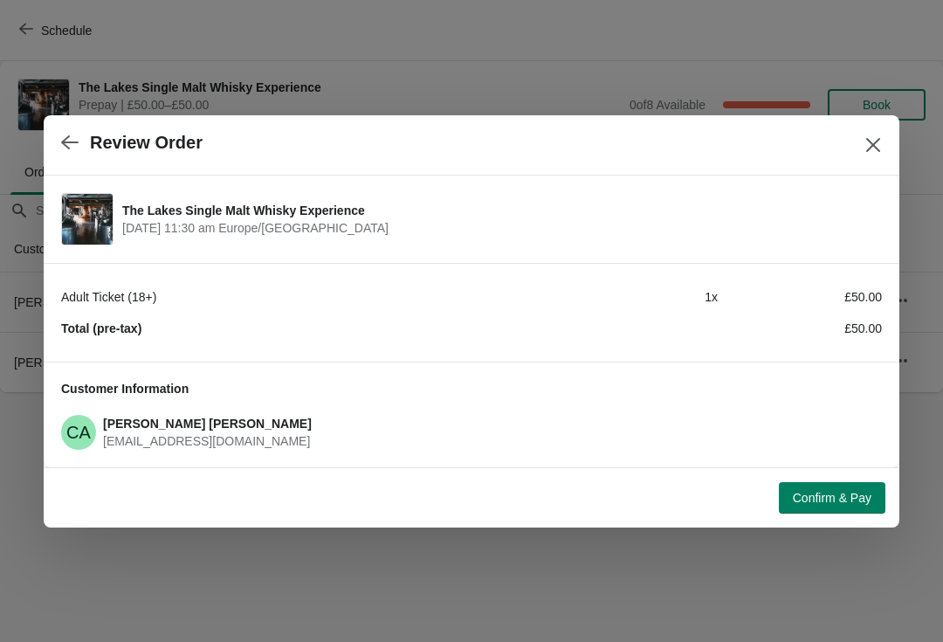
click at [836, 503] on span "Confirm & Pay" at bounding box center [832, 498] width 79 height 14
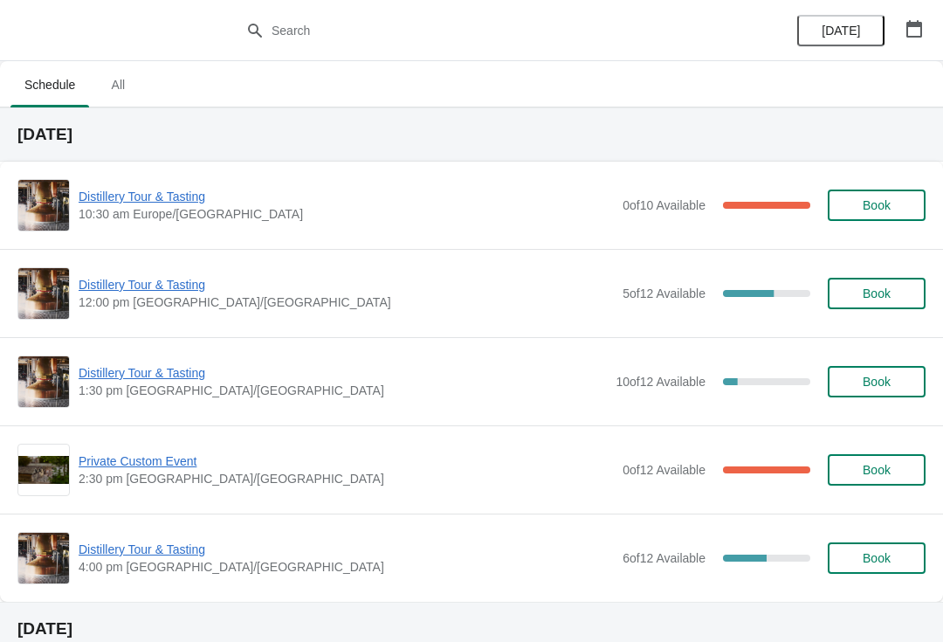
click at [882, 294] on span "Book" at bounding box center [877, 294] width 28 height 14
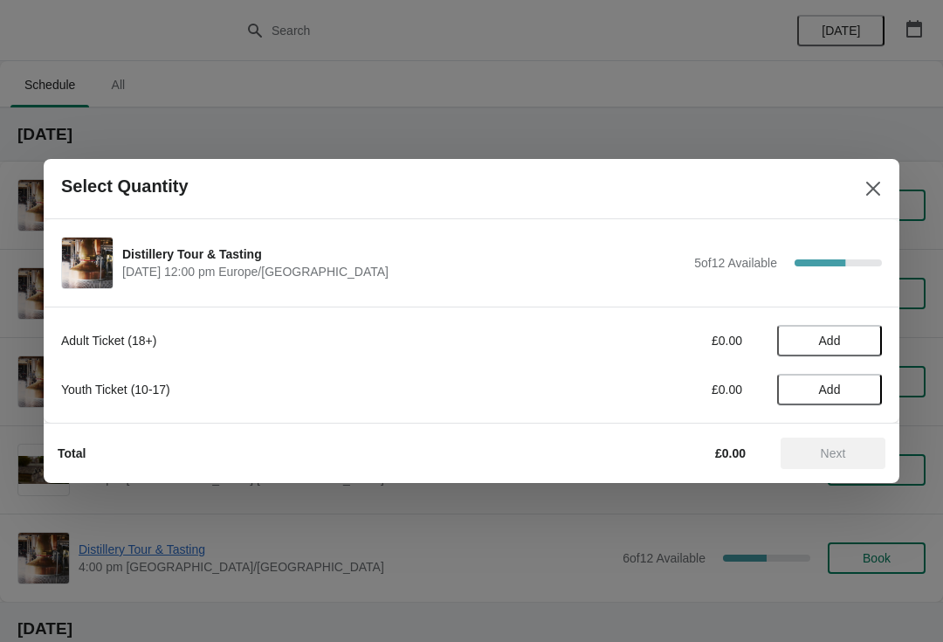
click at [833, 338] on span "Add" at bounding box center [830, 341] width 22 height 14
click at [854, 342] on icon at bounding box center [860, 341] width 18 height 18
click at [834, 464] on button "Next" at bounding box center [833, 453] width 105 height 31
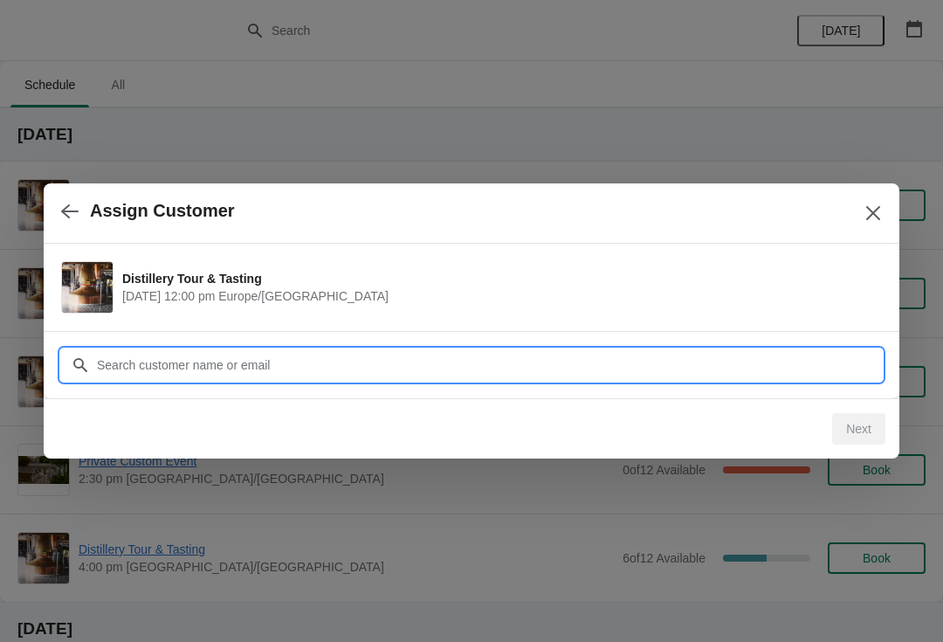
click at [757, 355] on input "Customer" at bounding box center [489, 364] width 786 height 31
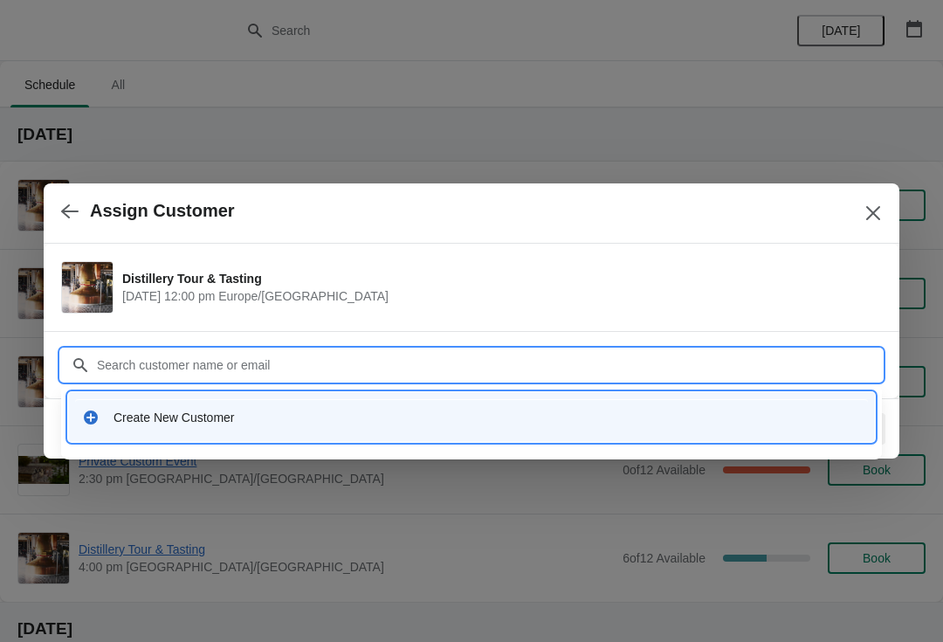
click at [149, 421] on div "Create New Customer" at bounding box center [488, 417] width 748 height 17
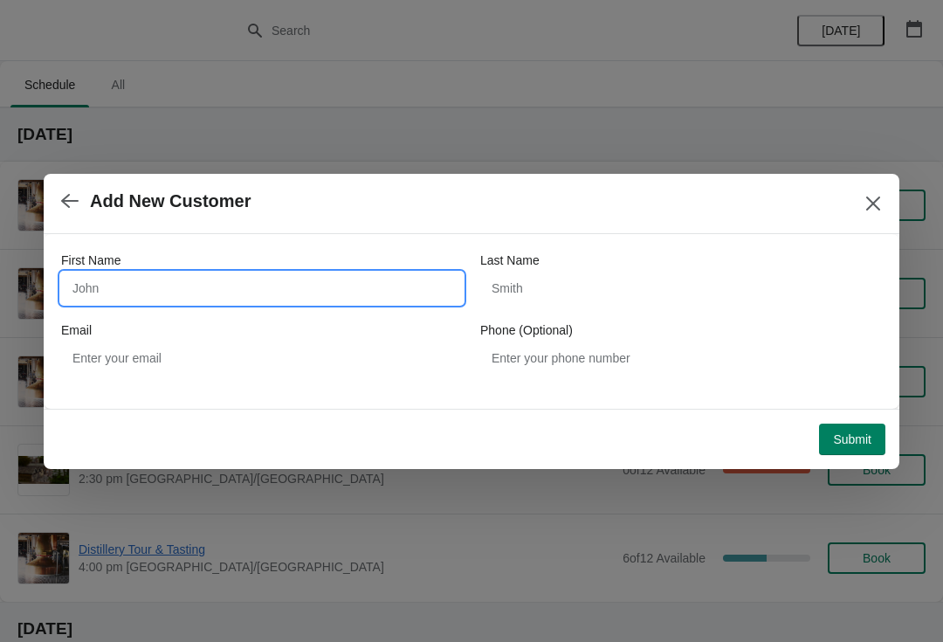
click at [138, 286] on input "First Name" at bounding box center [262, 288] width 402 height 31
type input "David"
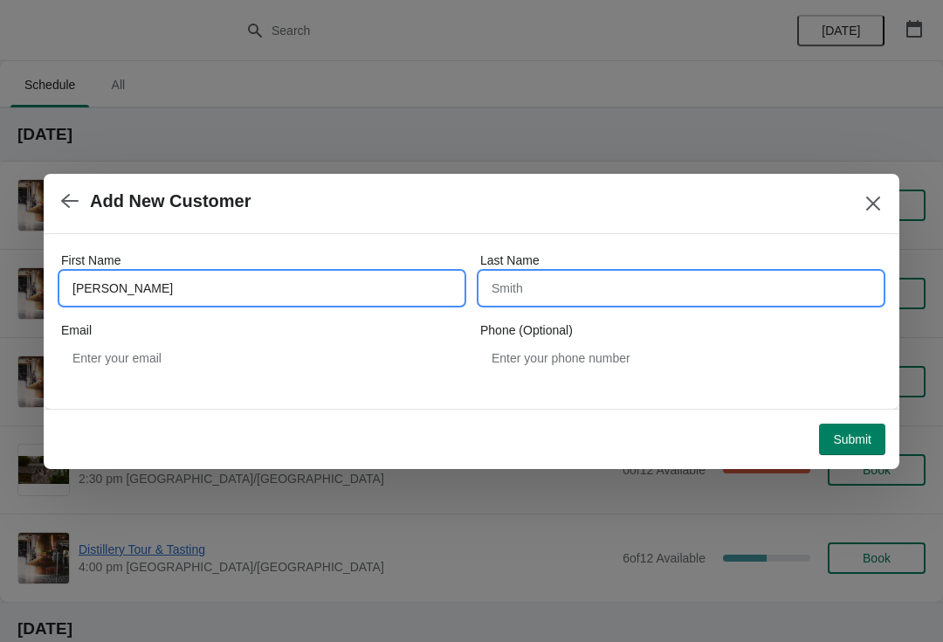
click at [570, 289] on input "Last Name" at bounding box center [681, 288] width 402 height 31
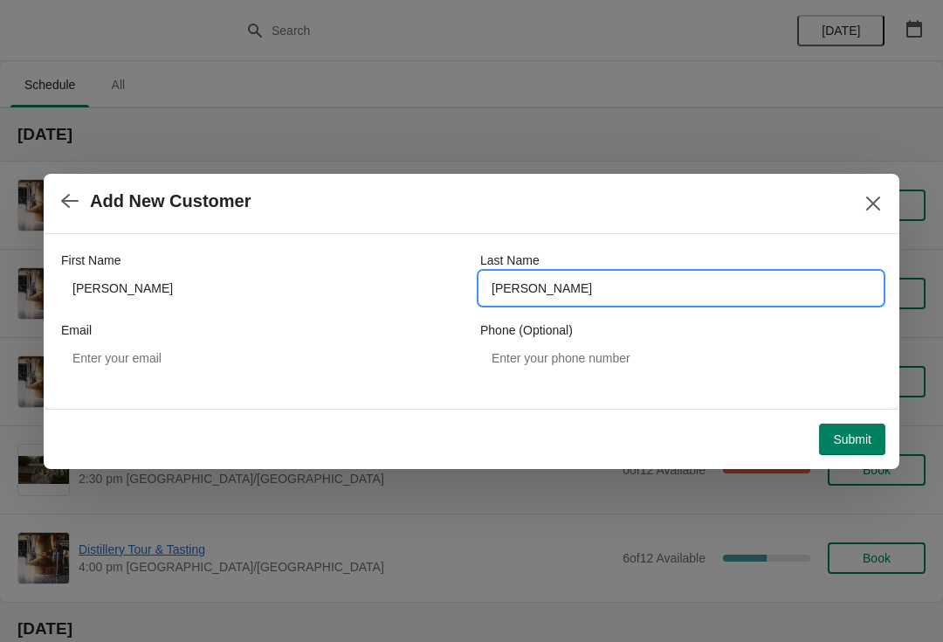
type input "Wheeler"
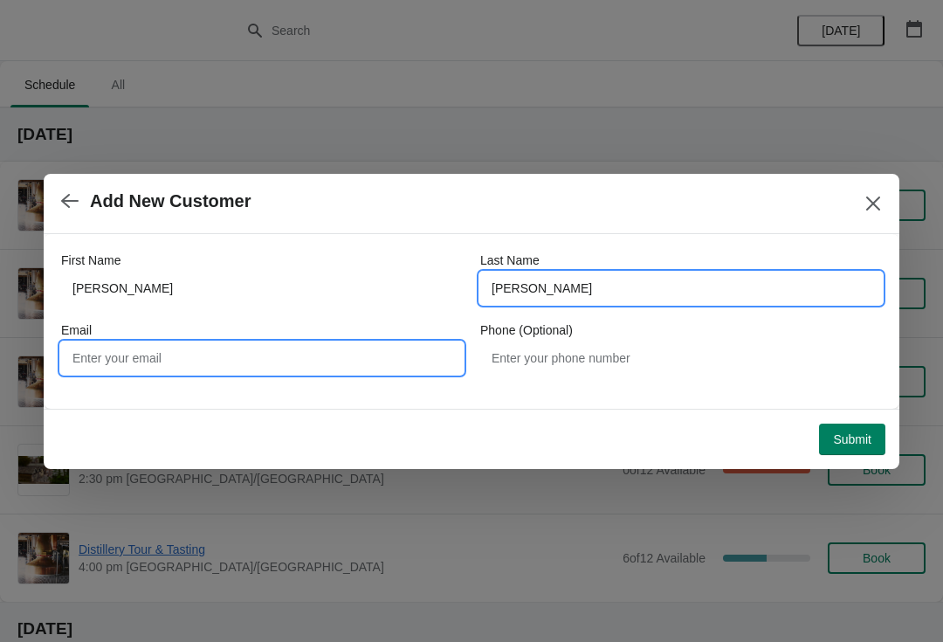
click at [156, 356] on input "Email" at bounding box center [262, 357] width 402 height 31
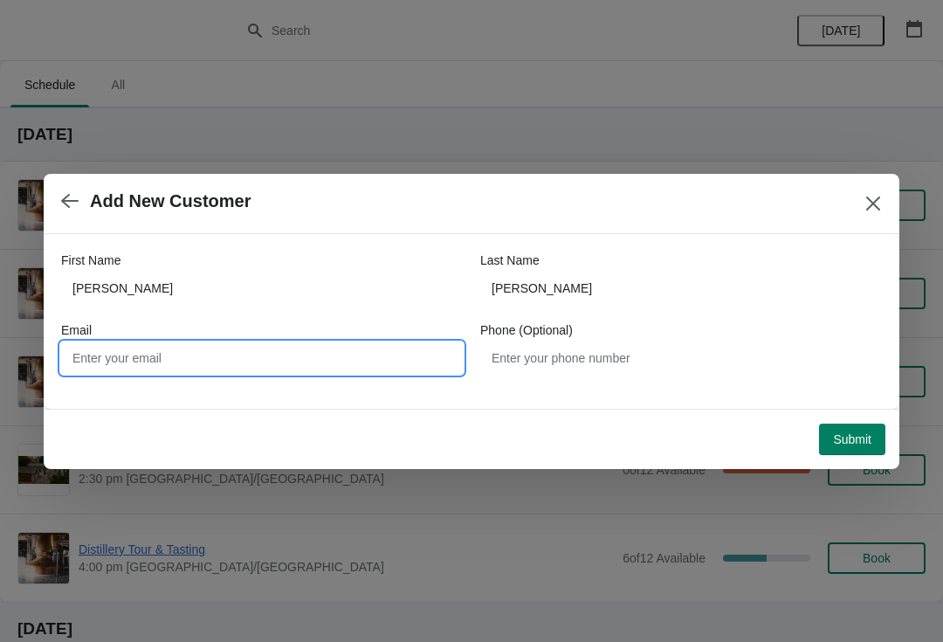
type input "D"
type input "davewheeler969@gmail.com"
click at [848, 437] on span "Submit" at bounding box center [852, 439] width 38 height 14
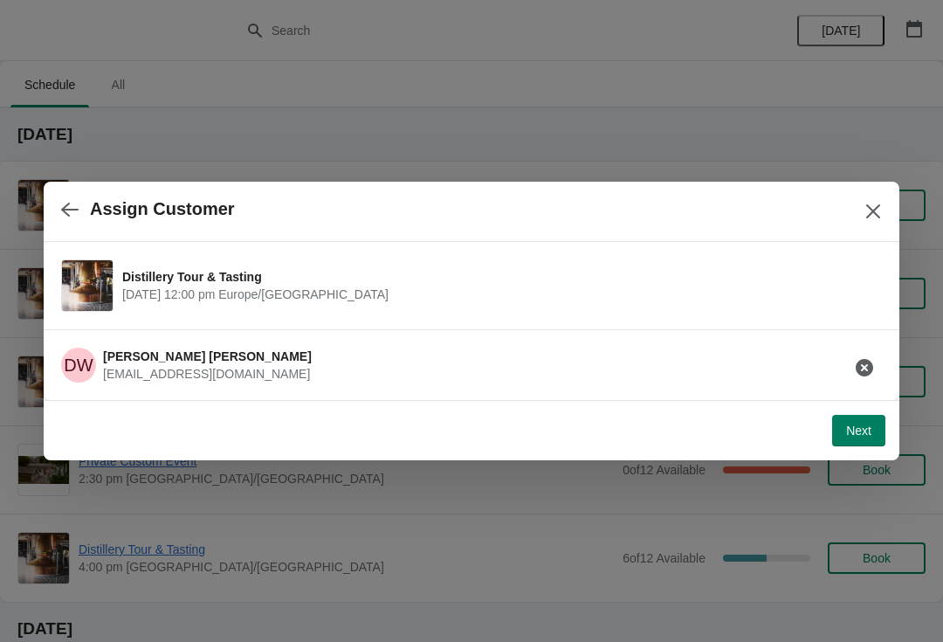
click at [83, 362] on text "DW" at bounding box center [78, 365] width 29 height 19
click at [859, 435] on span "Next" at bounding box center [858, 431] width 25 height 14
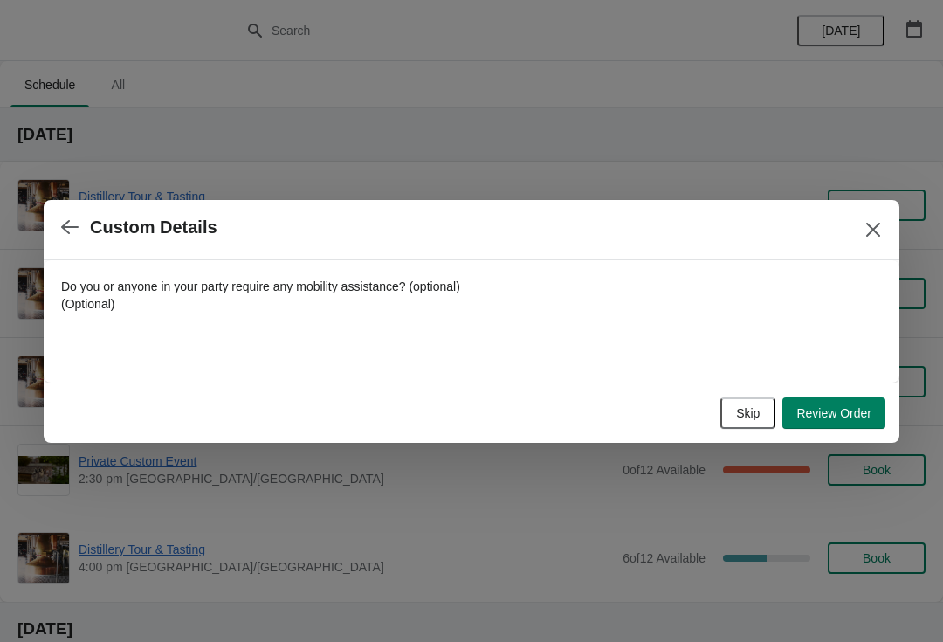
click at [850, 410] on span "Review Order" at bounding box center [834, 413] width 75 height 14
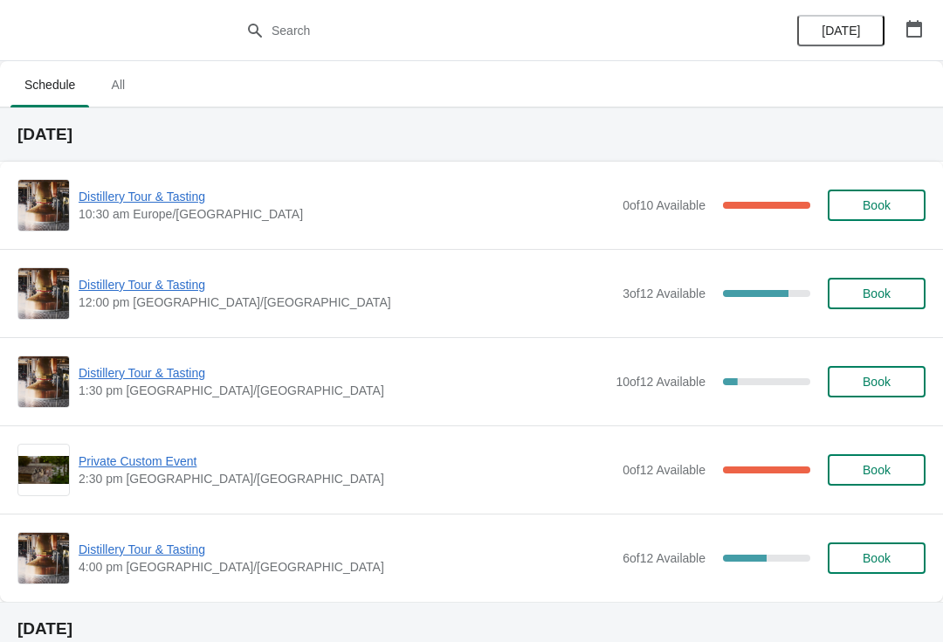
click at [144, 469] on span "Private Custom Event" at bounding box center [346, 461] width 535 height 17
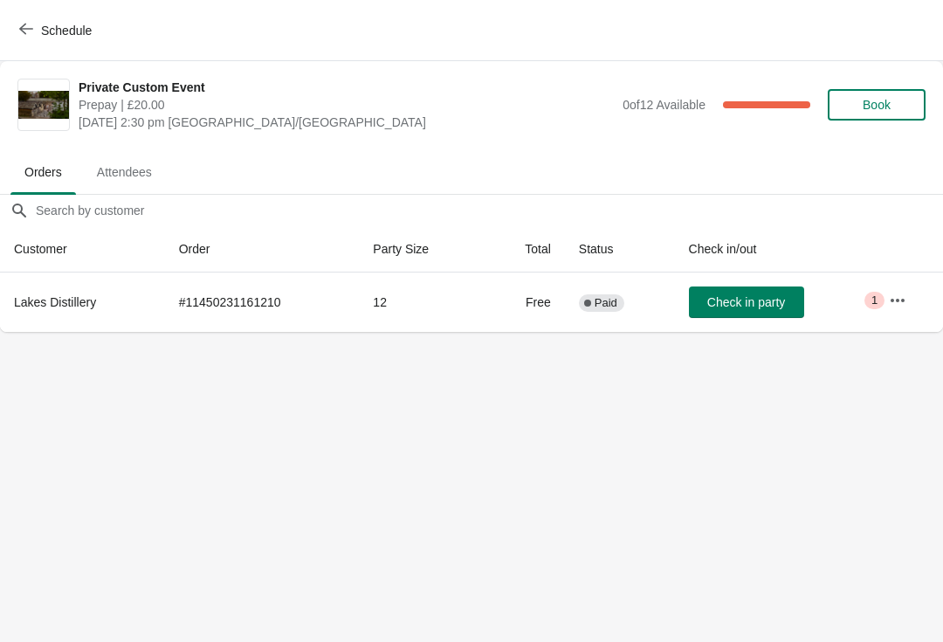
click at [884, 309] on button "button" at bounding box center [897, 300] width 31 height 31
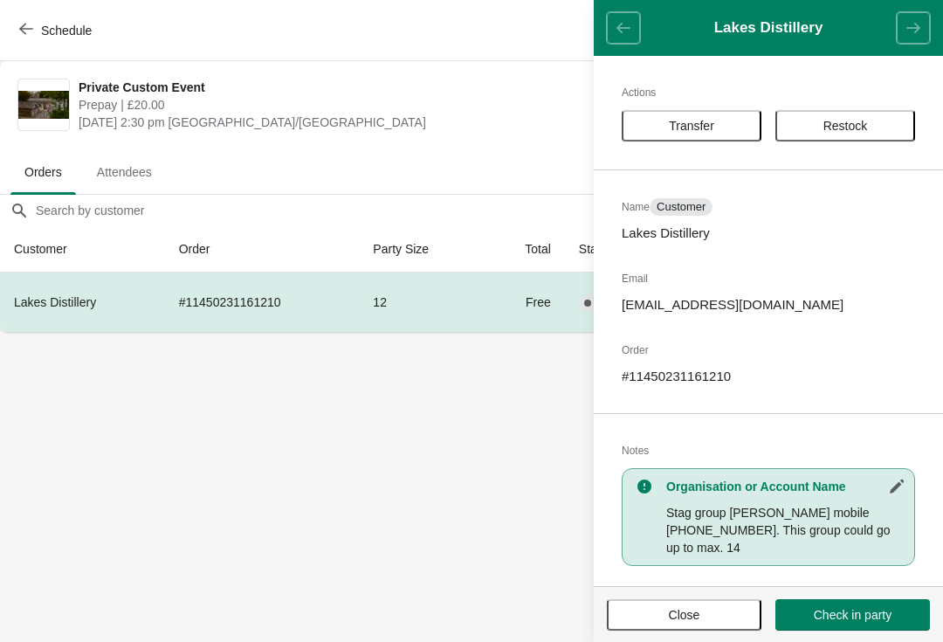
click at [28, 34] on icon "button" at bounding box center [26, 29] width 14 height 14
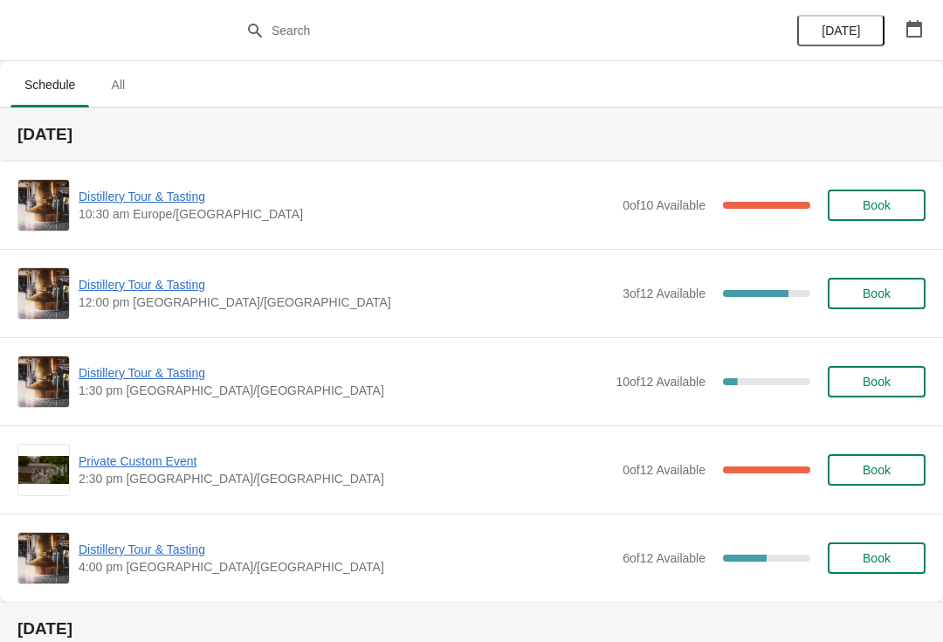
click at [166, 370] on span "Distillery Tour & Tasting" at bounding box center [343, 372] width 529 height 17
